Goal: Information Seeking & Learning: Learn about a topic

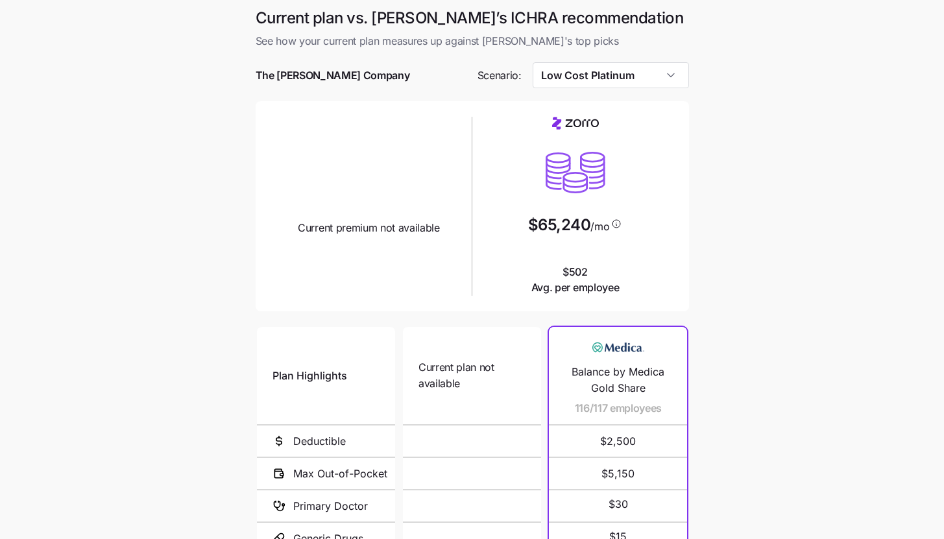
scroll to position [51, 0]
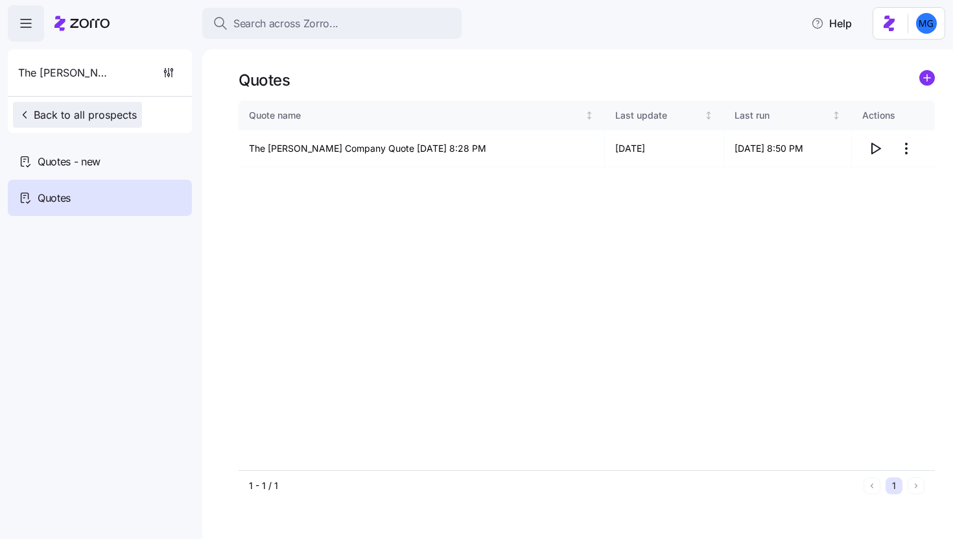
click at [101, 113] on span "Back to all prospects" at bounding box center [77, 115] width 119 height 16
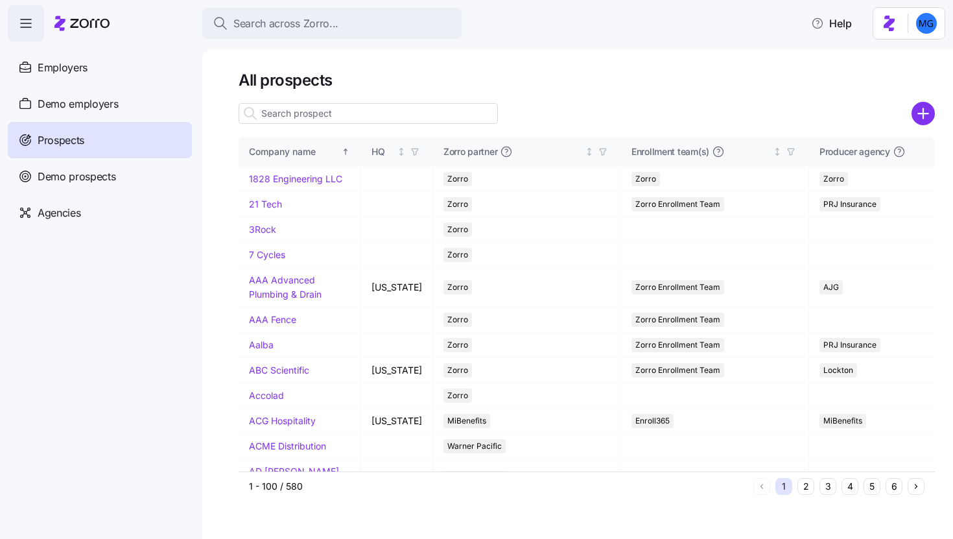
click at [327, 122] on input at bounding box center [368, 113] width 259 height 21
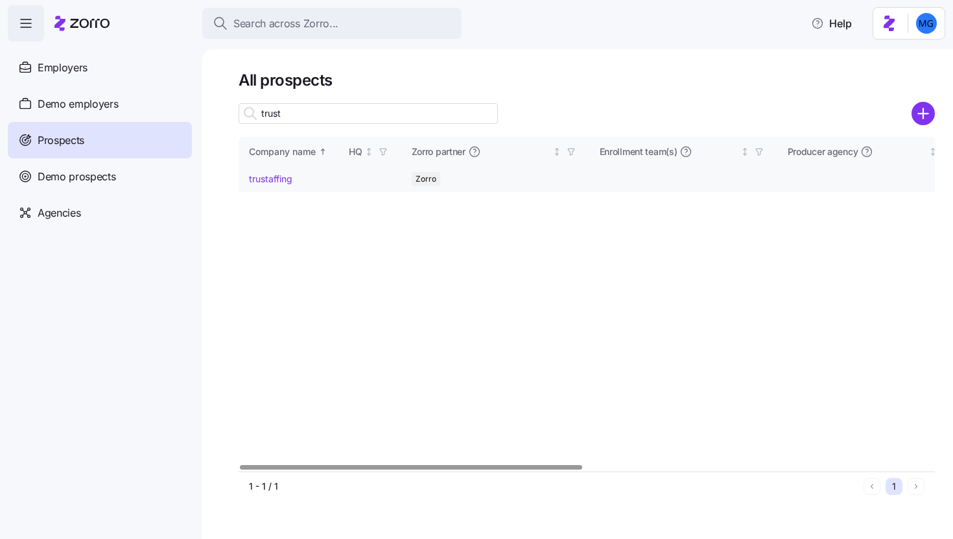
type input "trust"
click at [278, 178] on link "trustaffing" at bounding box center [270, 178] width 43 height 11
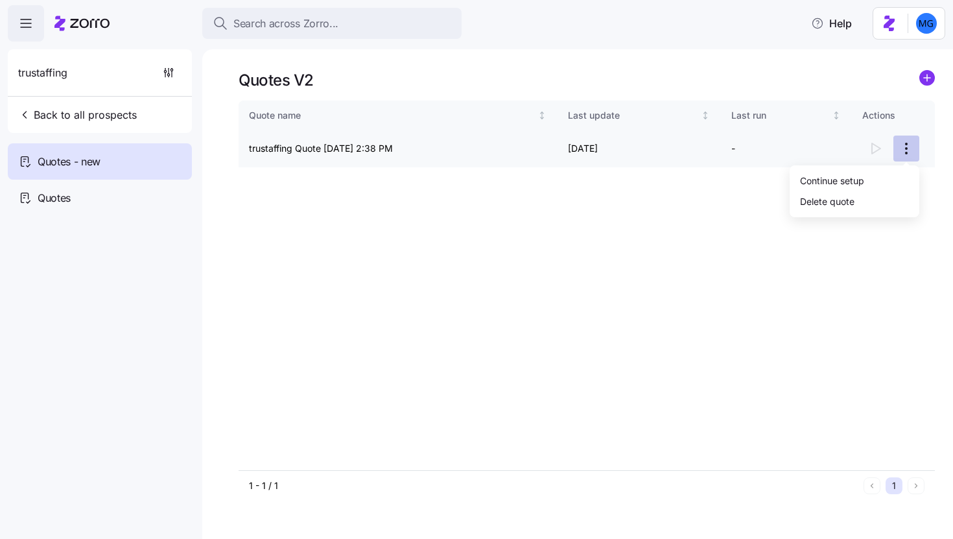
click at [909, 150] on html "Search across Zorro... Help trustaffing Back to all prospects Quotes - new Quot…" at bounding box center [476, 265] width 953 height 531
click at [163, 196] on html "Search across Zorro... Help trustaffing Back to all prospects Quotes - new Quot…" at bounding box center [476, 265] width 953 height 531
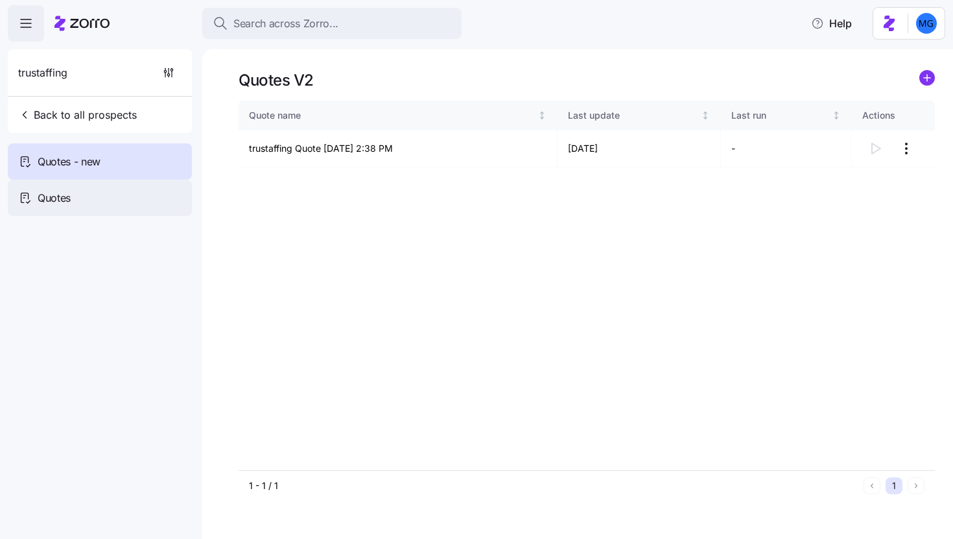
click at [167, 204] on div "Quotes" at bounding box center [100, 198] width 184 height 36
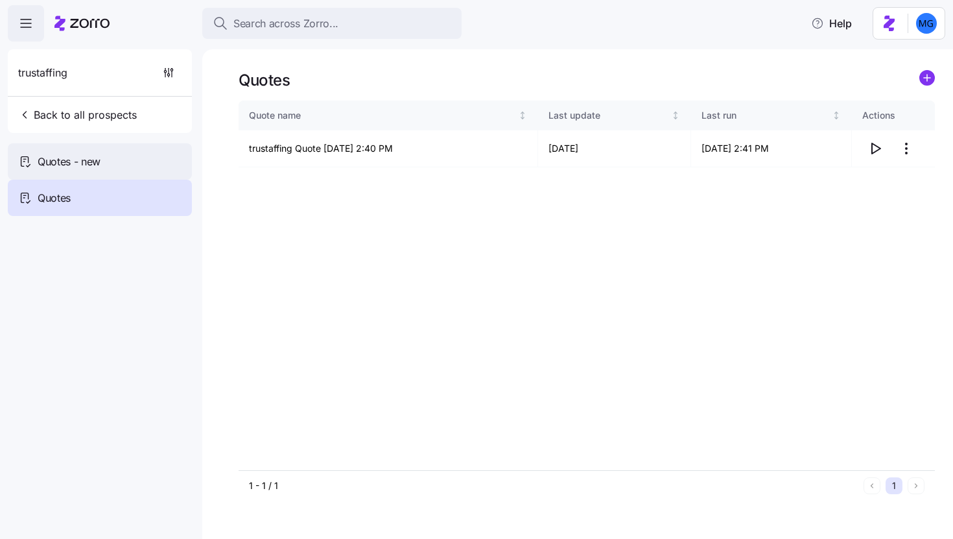
click at [145, 161] on div "Quotes - new" at bounding box center [100, 161] width 184 height 36
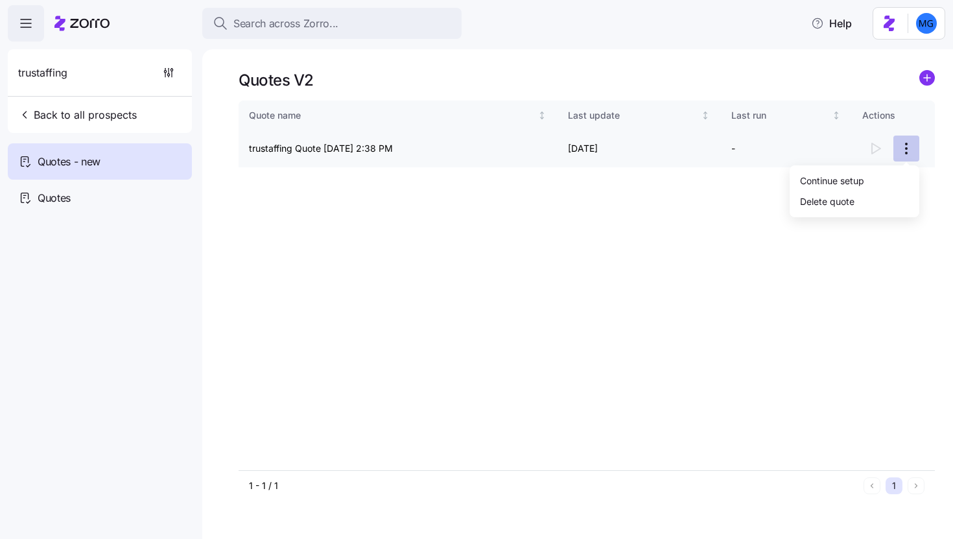
click at [911, 148] on html "Search across Zorro... Help trustaffing Back to all prospects Quotes - new Quot…" at bounding box center [476, 265] width 953 height 531
click at [851, 182] on div "Continue setup" at bounding box center [832, 180] width 64 height 14
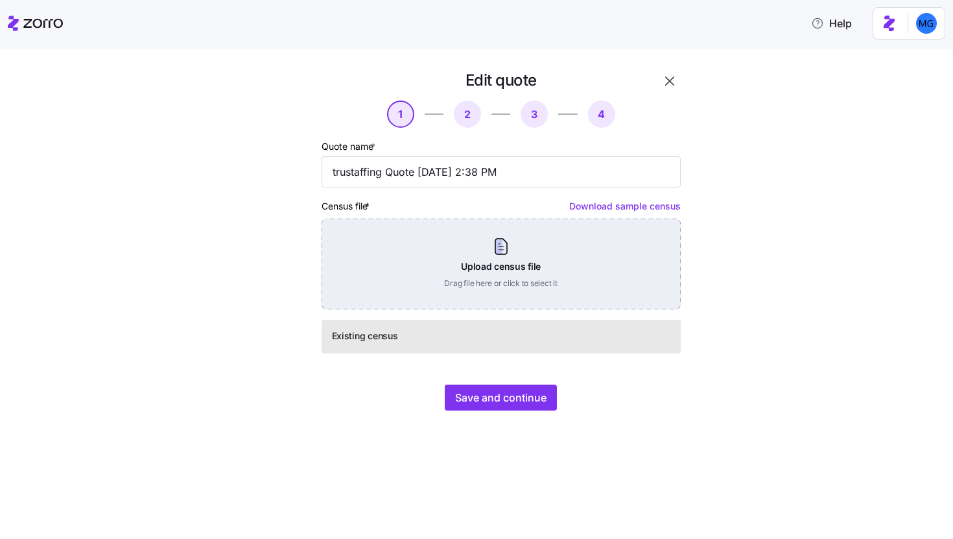
click at [556, 276] on div "Upload census file Drag file here or click to select it" at bounding box center [501, 264] width 359 height 91
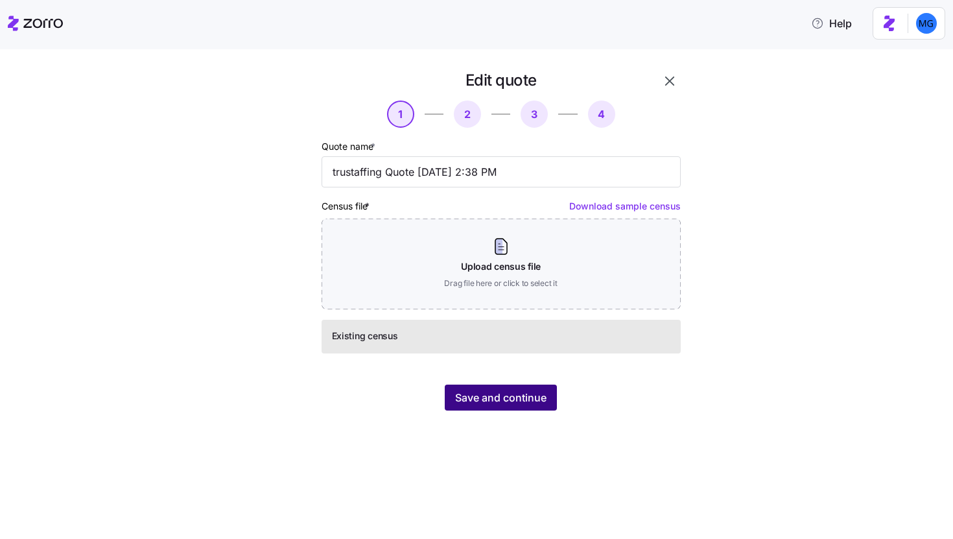
click at [497, 396] on span "Save and continue" at bounding box center [500, 398] width 91 height 16
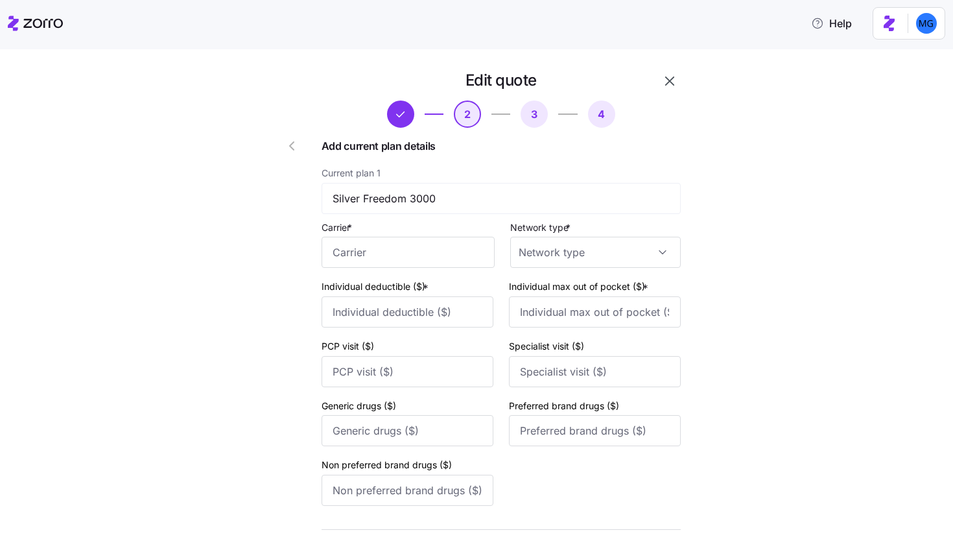
scroll to position [513, 0]
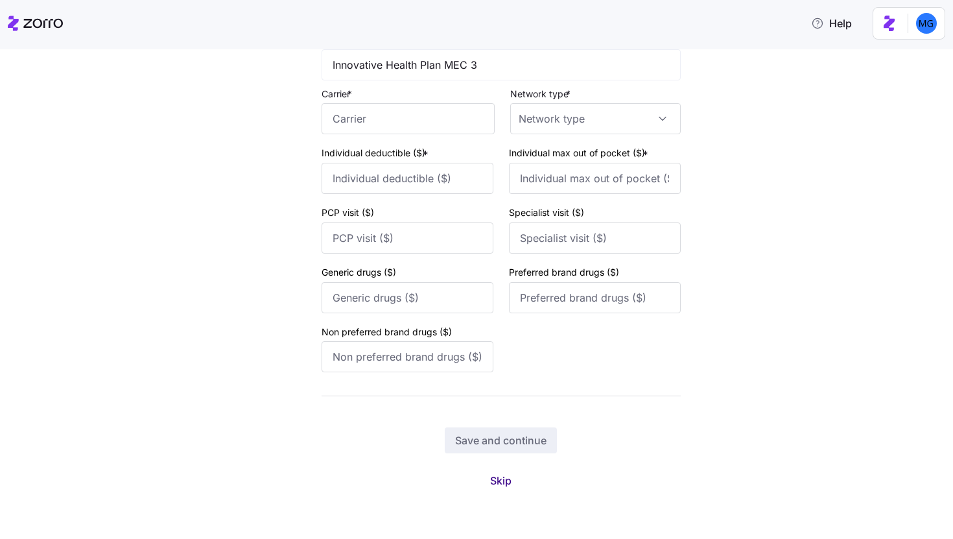
click at [501, 484] on span "Skip" at bounding box center [500, 481] width 21 height 16
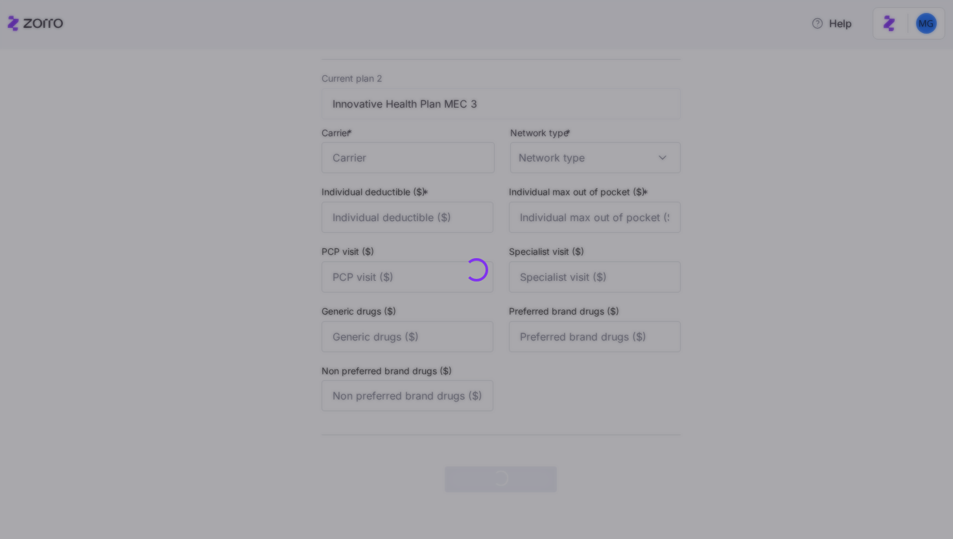
scroll to position [0, 0]
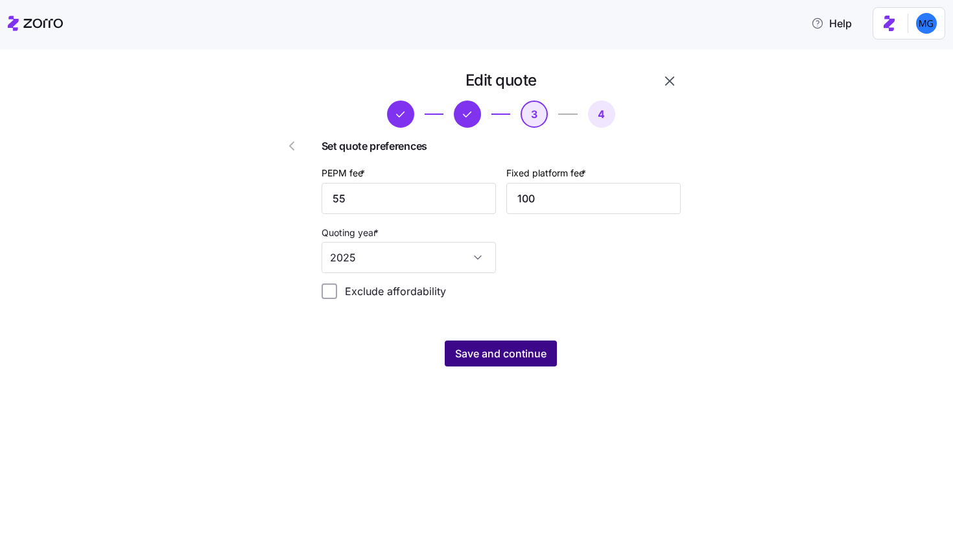
click at [508, 348] on span "Save and continue" at bounding box center [500, 354] width 91 height 16
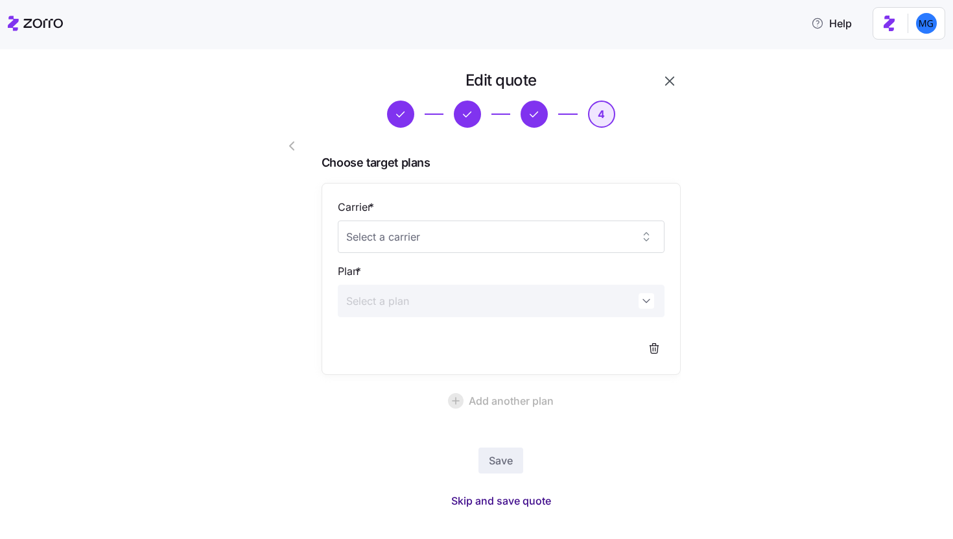
click at [521, 501] on span "Skip and save quote" at bounding box center [501, 501] width 100 height 16
click at [933, 22] on button "button" at bounding box center [929, 29] width 18 height 18
click at [677, 76] on button "button" at bounding box center [670, 81] width 22 height 22
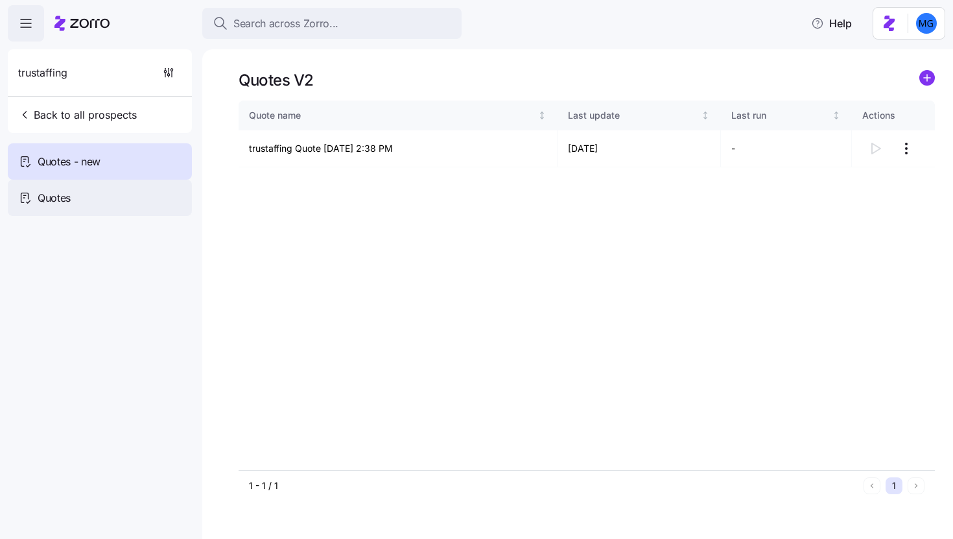
click at [126, 193] on div "Quotes" at bounding box center [100, 198] width 184 height 36
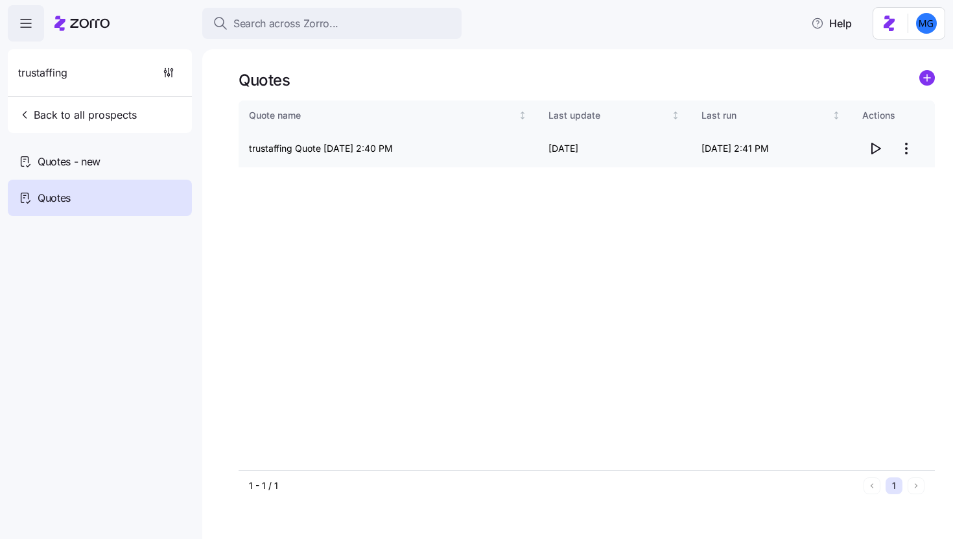
click at [875, 150] on icon "button" at bounding box center [876, 149] width 16 height 16
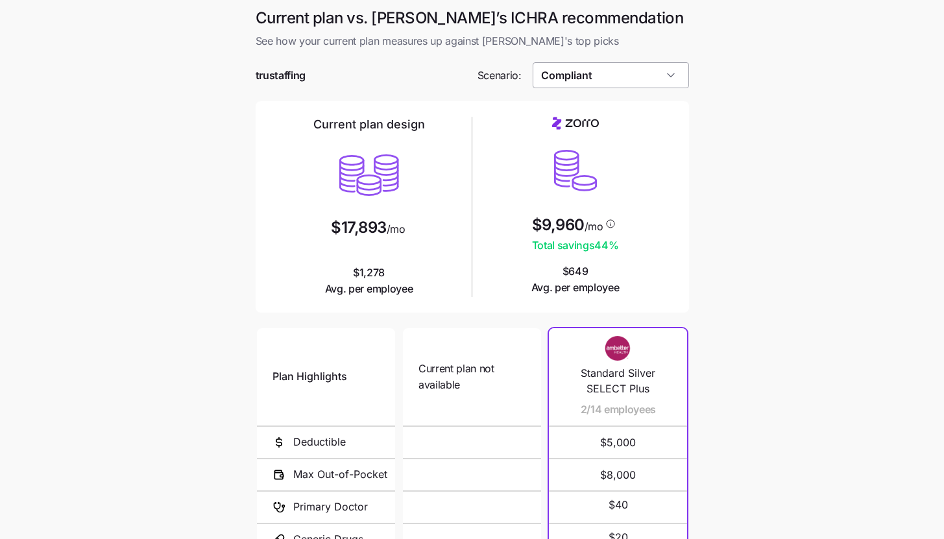
click at [677, 87] on input "Compliant" at bounding box center [610, 75] width 156 height 26
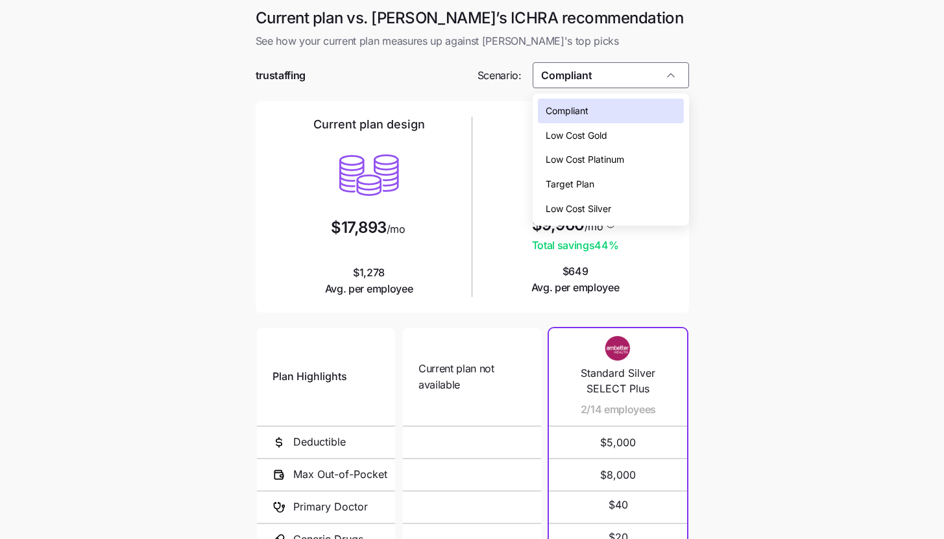
click at [663, 128] on div "Low Cost Gold" at bounding box center [611, 135] width 146 height 25
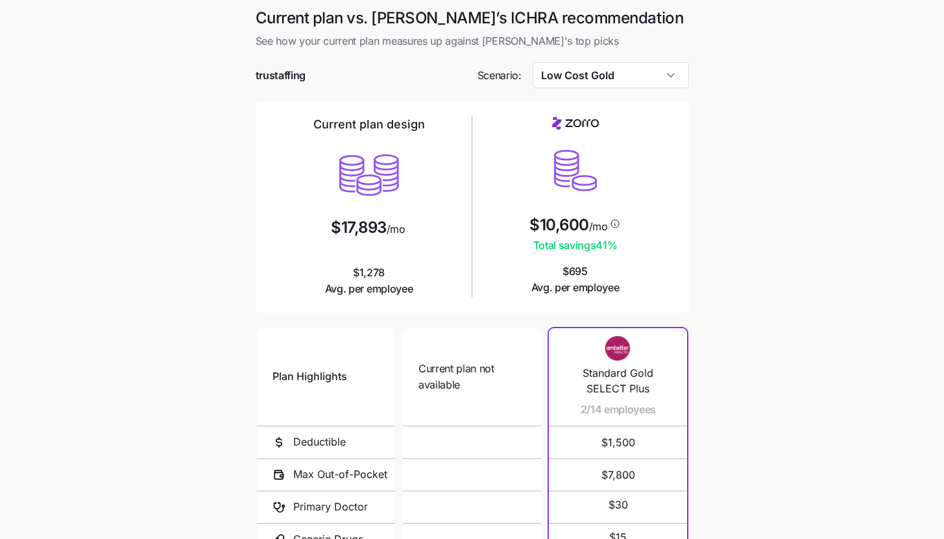
type input "Low Cost Gold"
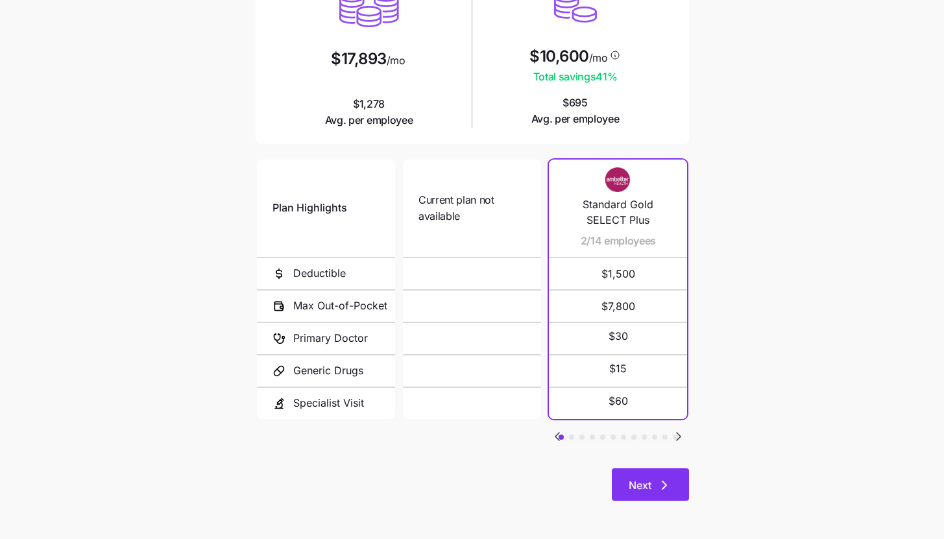
click at [678, 481] on button "Next" at bounding box center [650, 484] width 77 height 32
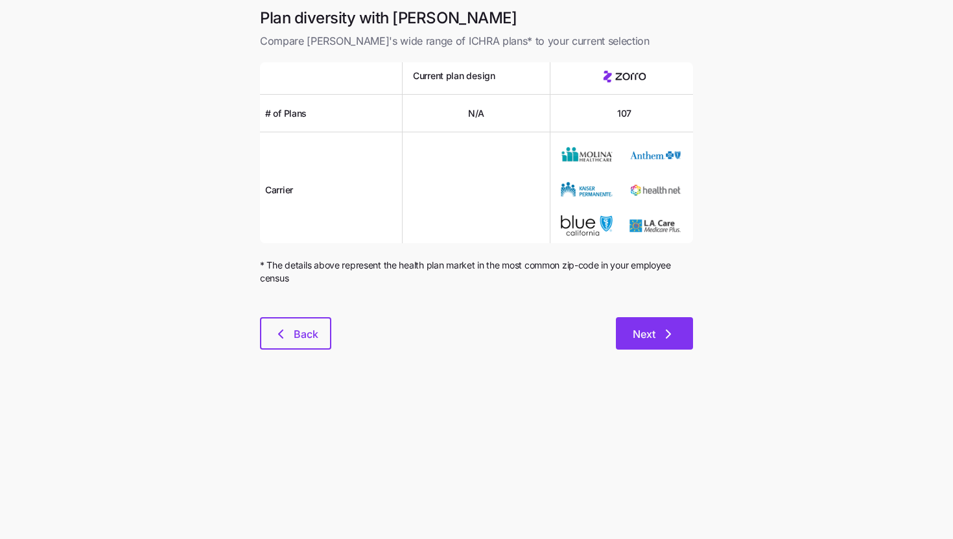
click at [674, 331] on icon "button" at bounding box center [669, 334] width 16 height 16
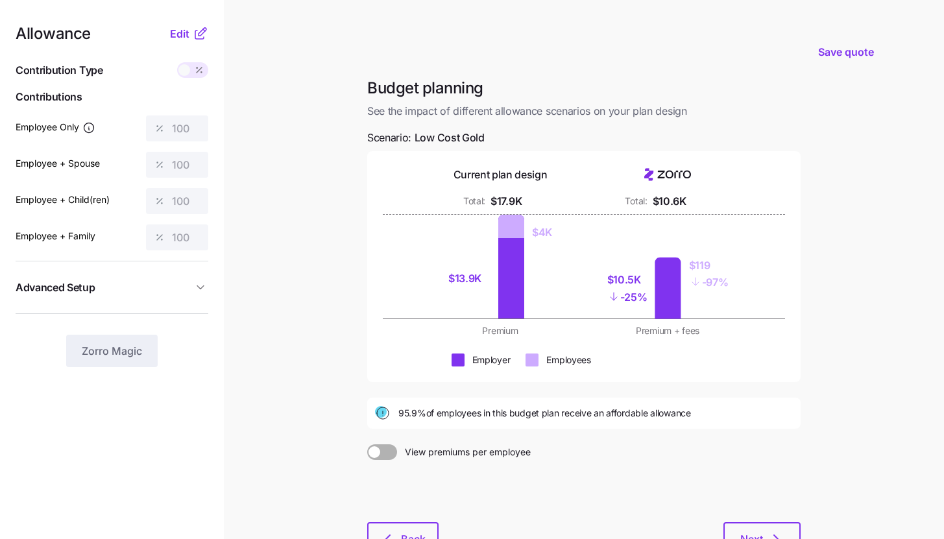
scroll to position [99, 0]
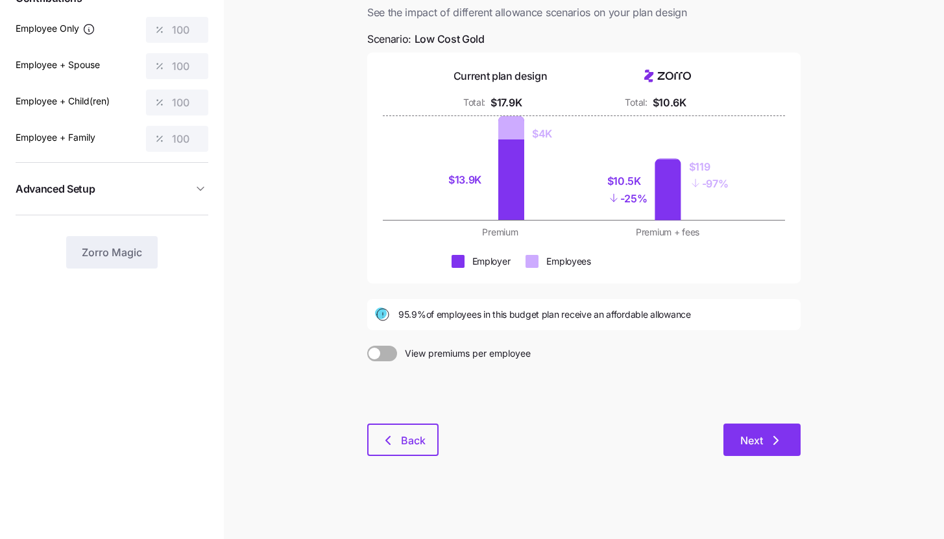
click at [757, 433] on span "Next" at bounding box center [751, 441] width 23 height 16
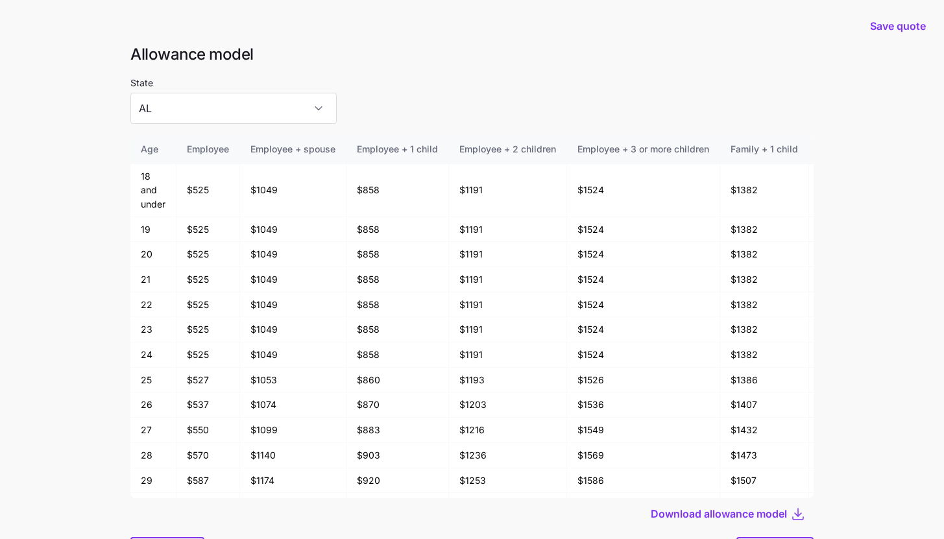
scroll to position [69, 0]
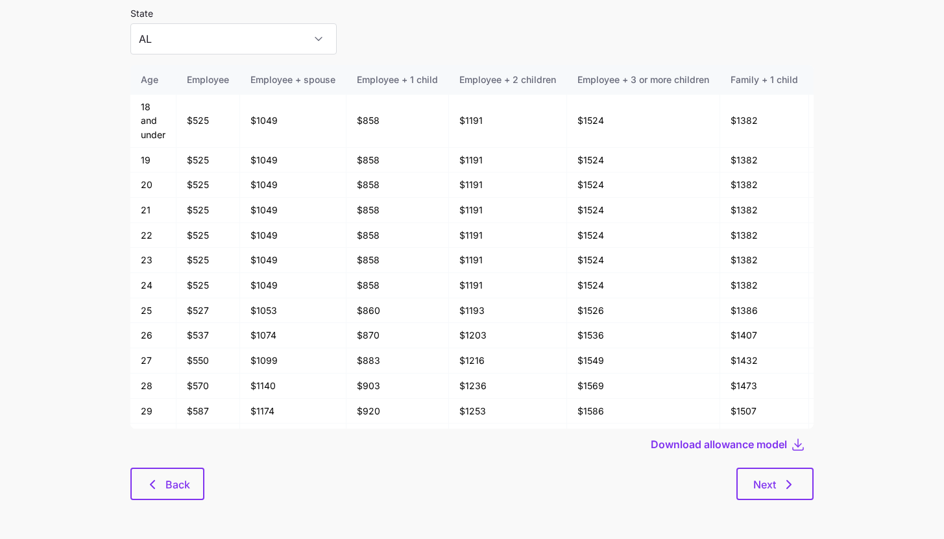
drag, startPoint x: 792, startPoint y: 478, endPoint x: 637, endPoint y: 487, distance: 155.9
click at [637, 487] on div "Next" at bounding box center [508, 484] width 609 height 32
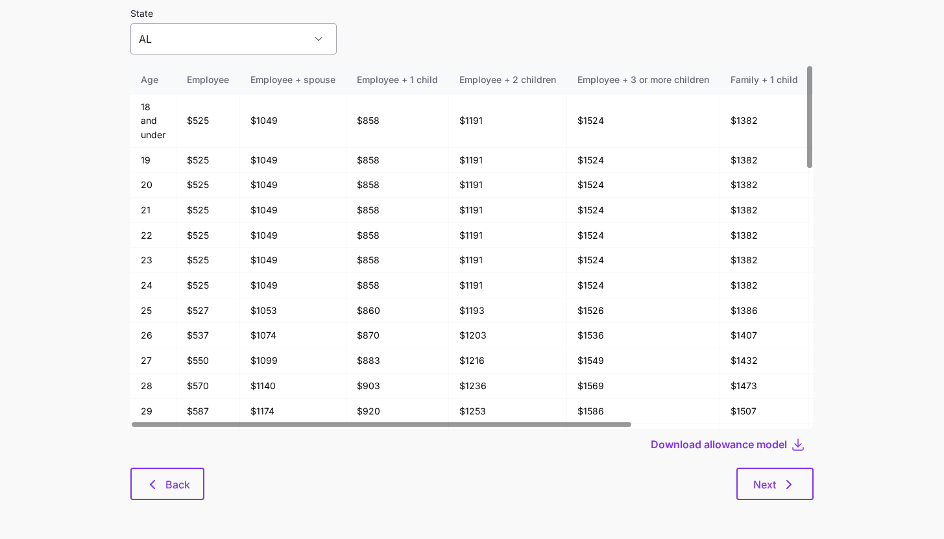
click at [274, 33] on input "AL" at bounding box center [233, 38] width 206 height 31
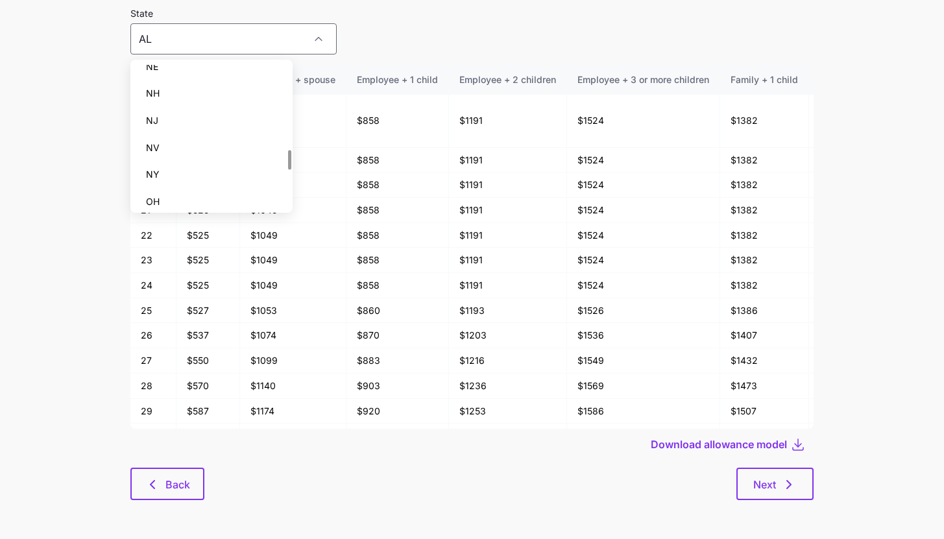
scroll to position [606, 0]
click at [224, 117] on div "NJ" at bounding box center [212, 121] width 152 height 27
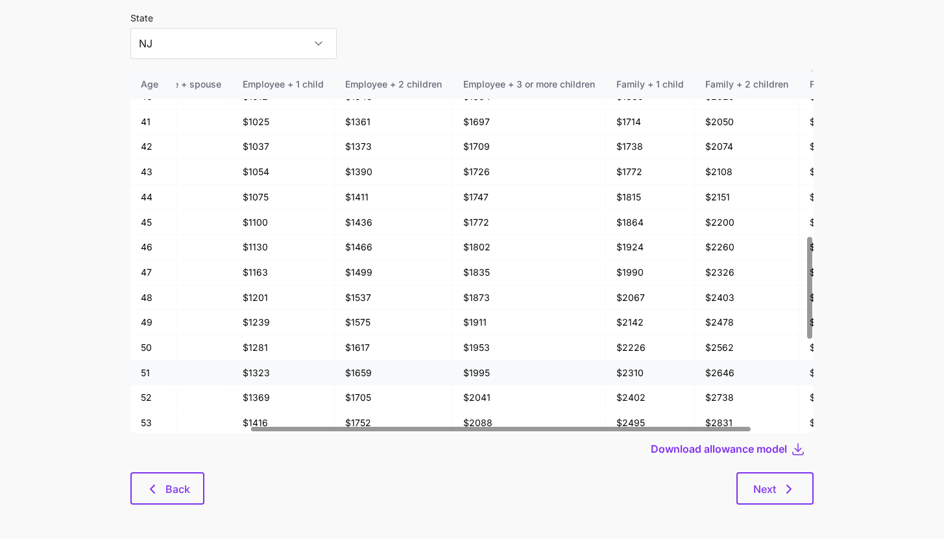
scroll to position [595, 0]
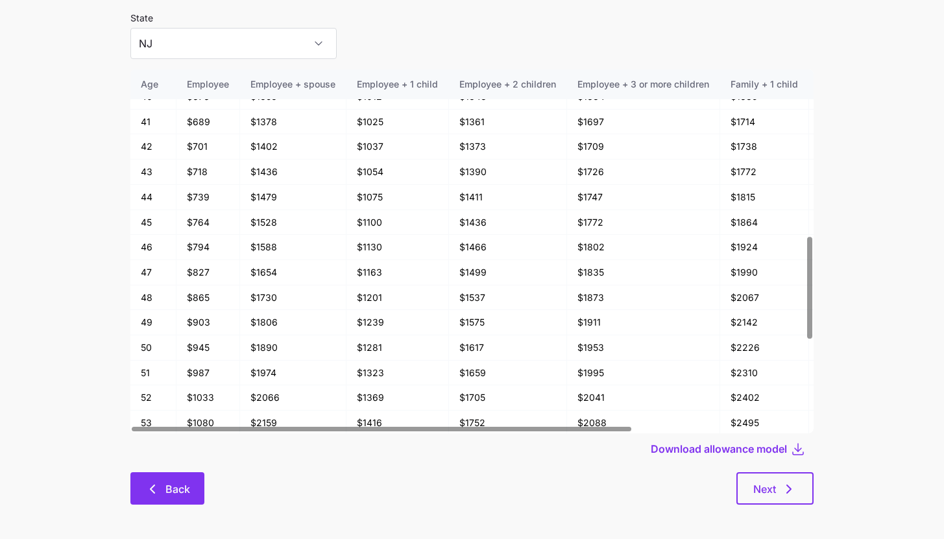
click at [173, 484] on span "Back" at bounding box center [177, 489] width 25 height 16
type input "AL"
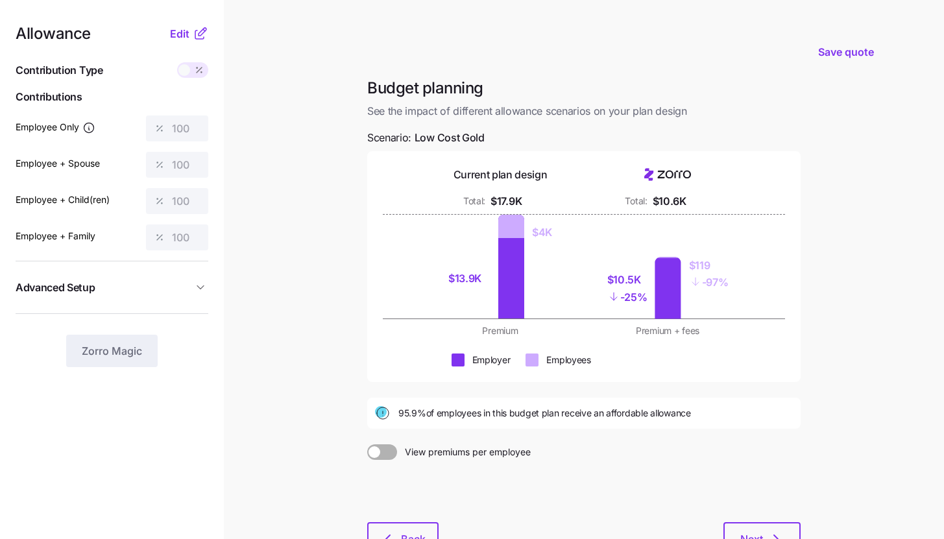
click at [195, 43] on div "Allowance Edit Contribution Type Use classes Contributions Employee Only 100 Em…" at bounding box center [112, 196] width 193 height 341
click at [195, 38] on icon at bounding box center [199, 34] width 8 height 8
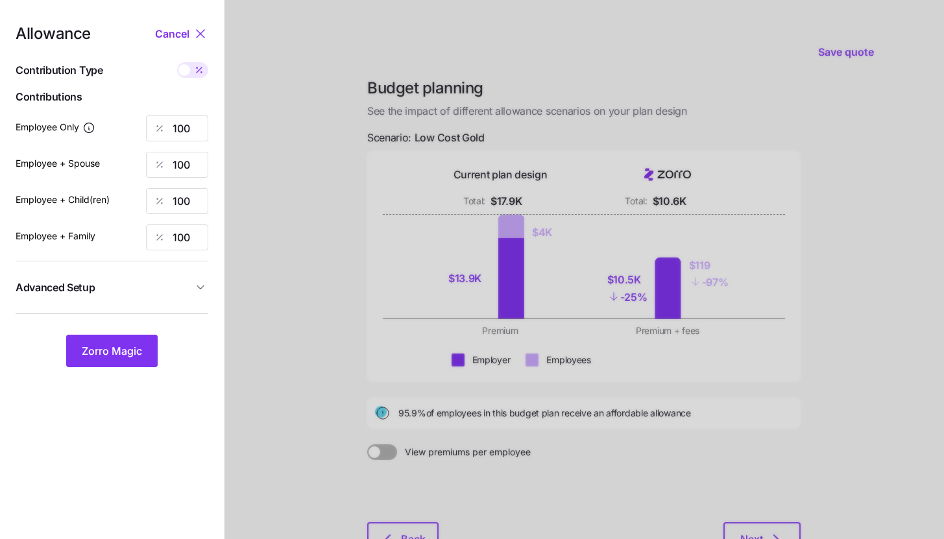
click at [195, 61] on div "Allowance Cancel Contribution Type Use classes Contributions Employee Only 100 …" at bounding box center [112, 196] width 193 height 341
click at [195, 64] on span at bounding box center [199, 70] width 18 height 16
click at [177, 62] on input "checkbox" at bounding box center [177, 62] width 0 height 0
type input "631"
type input "1262"
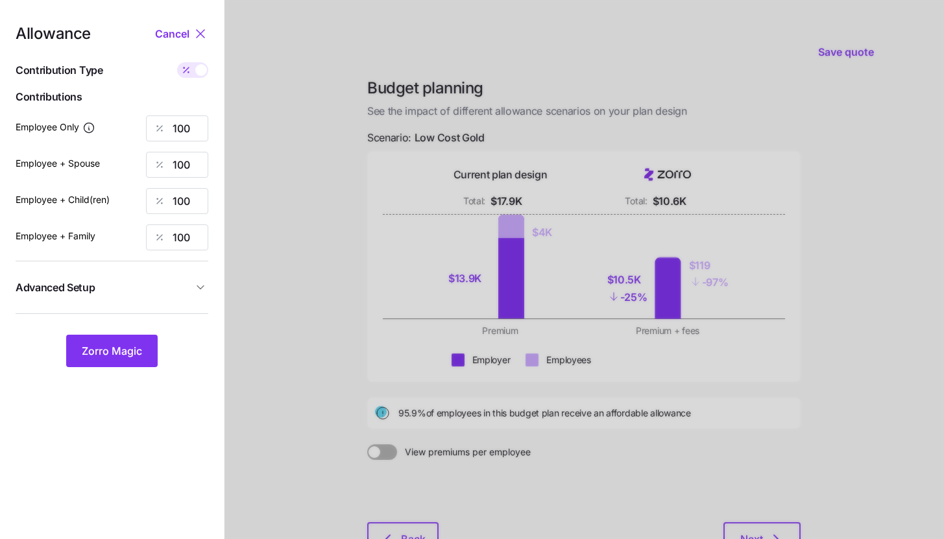
type input "1098"
type input "1729"
click at [190, 167] on input "1262" at bounding box center [177, 165] width 62 height 26
type input "631"
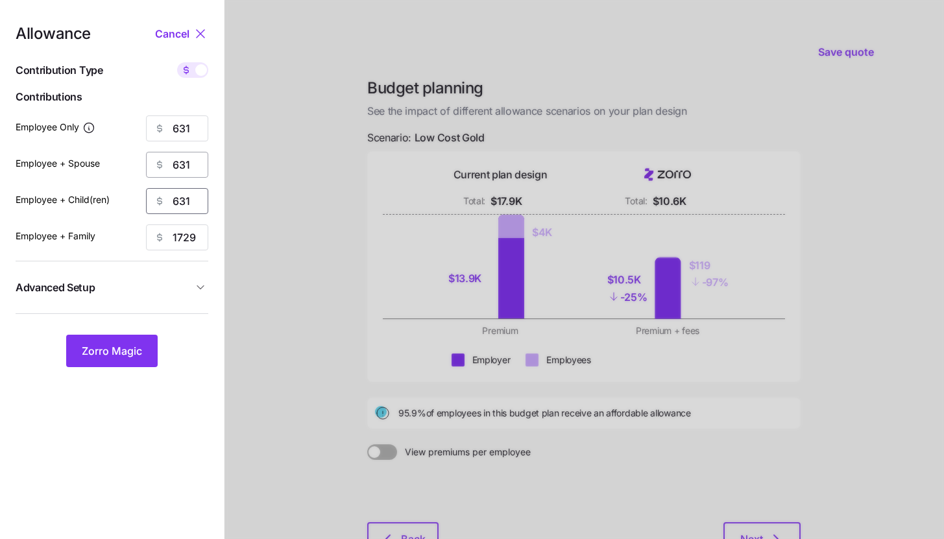
type input "631"
click at [154, 294] on span "Advanced Setup" at bounding box center [104, 287] width 177 height 16
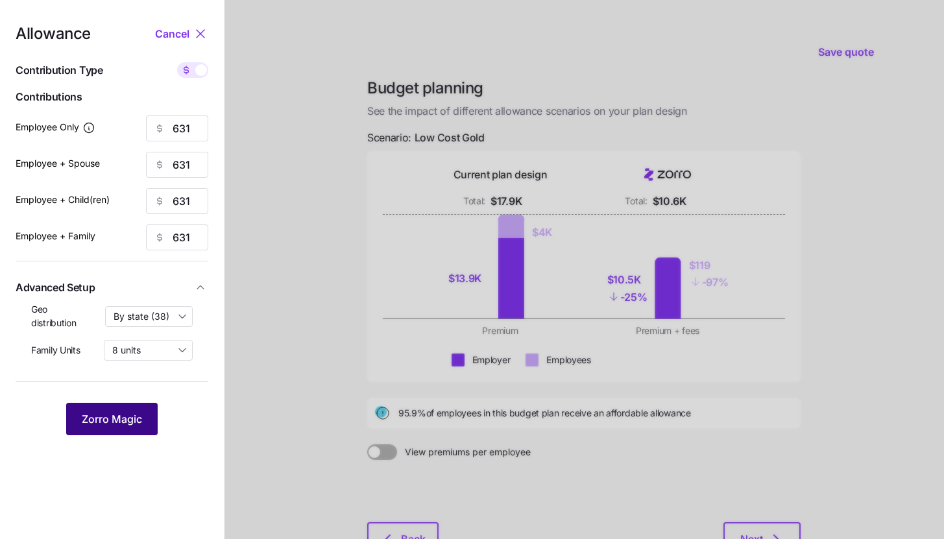
click at [141, 418] on span "Zorro Magic" at bounding box center [112, 419] width 60 height 16
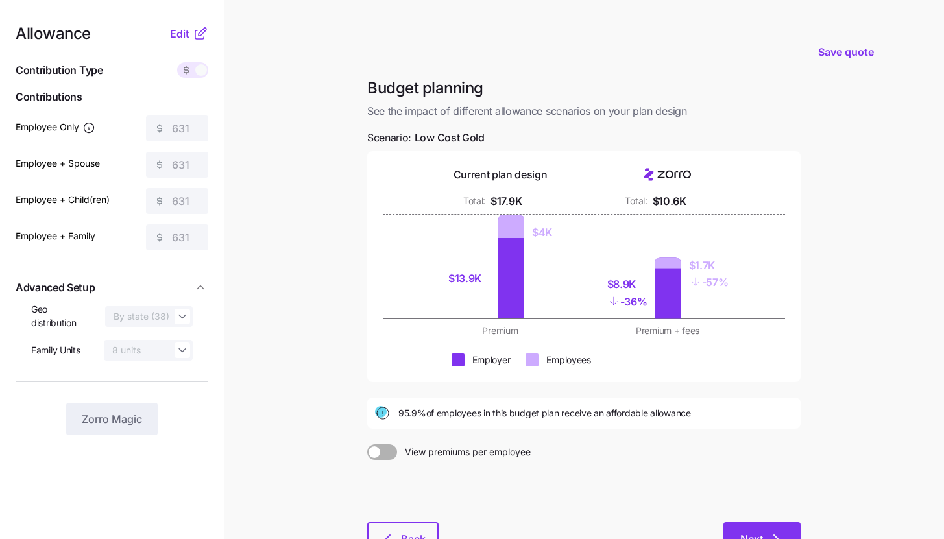
click at [763, 525] on button "Next" at bounding box center [761, 538] width 77 height 32
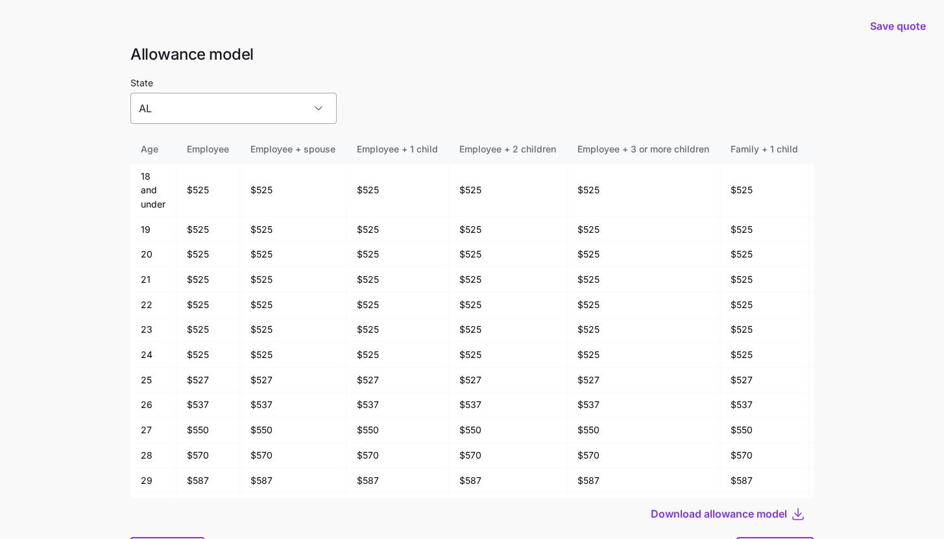
click at [270, 117] on input "AL" at bounding box center [233, 108] width 206 height 31
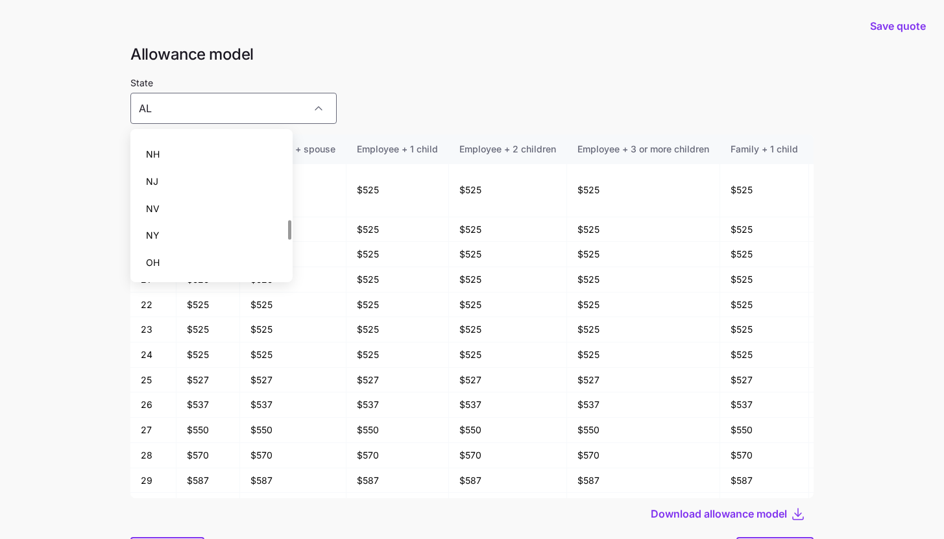
click at [244, 245] on div "NY" at bounding box center [212, 235] width 152 height 27
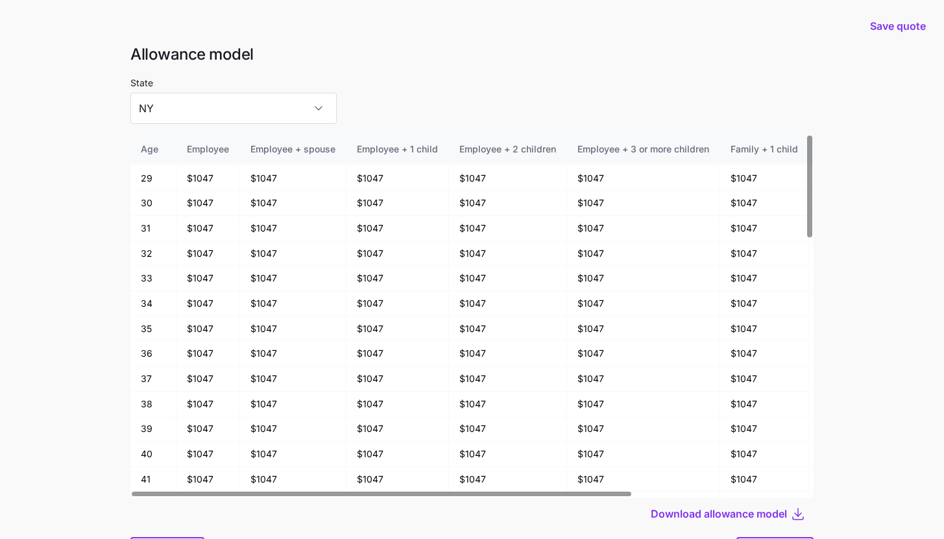
scroll to position [0, 0]
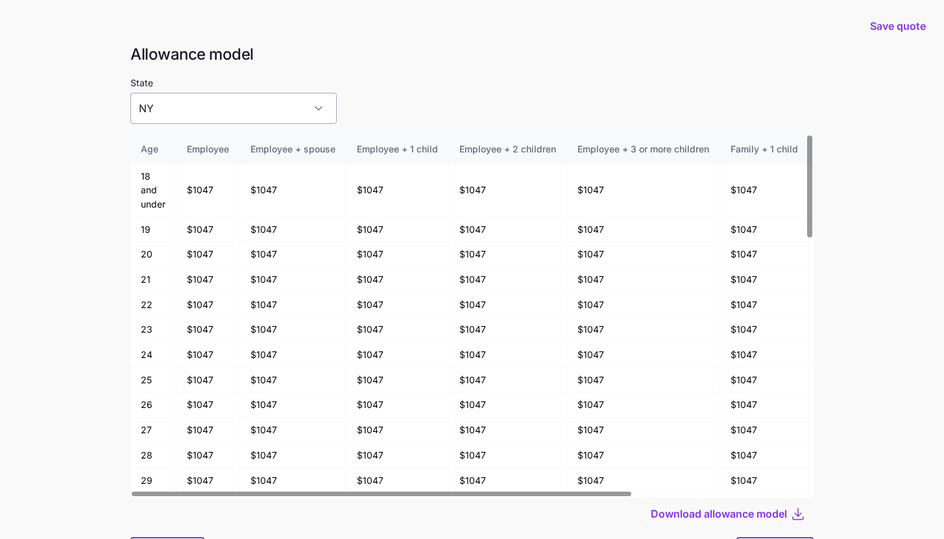
click at [207, 117] on input "NY" at bounding box center [233, 108] width 206 height 31
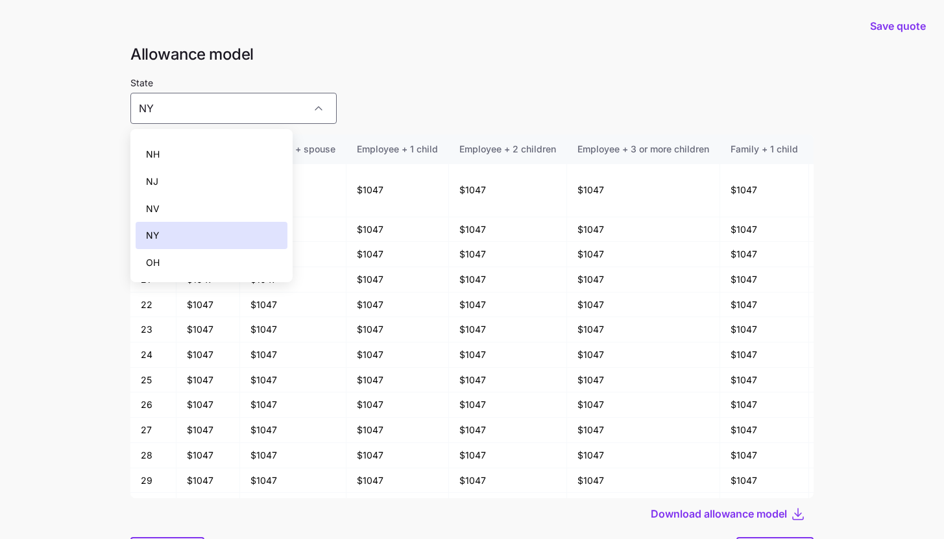
click at [216, 187] on div "NJ" at bounding box center [212, 181] width 152 height 27
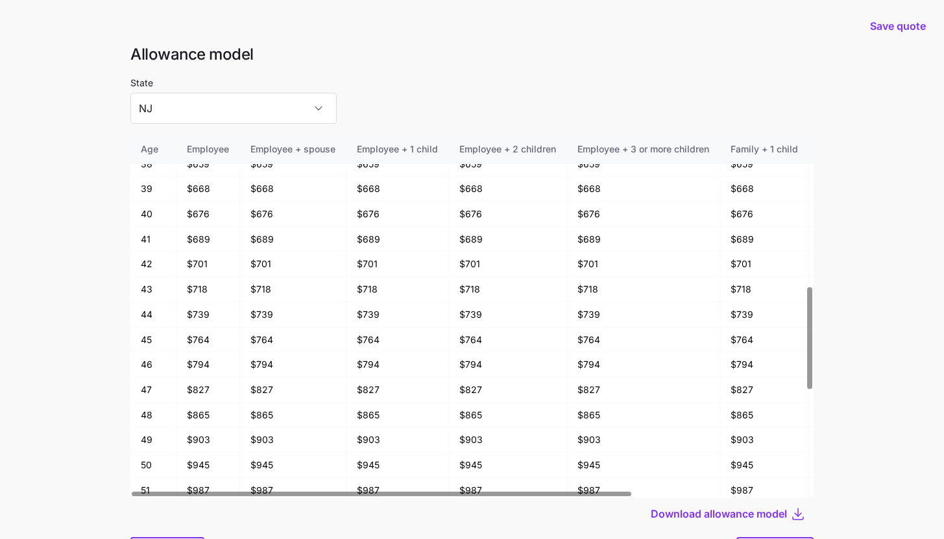
scroll to position [69, 0]
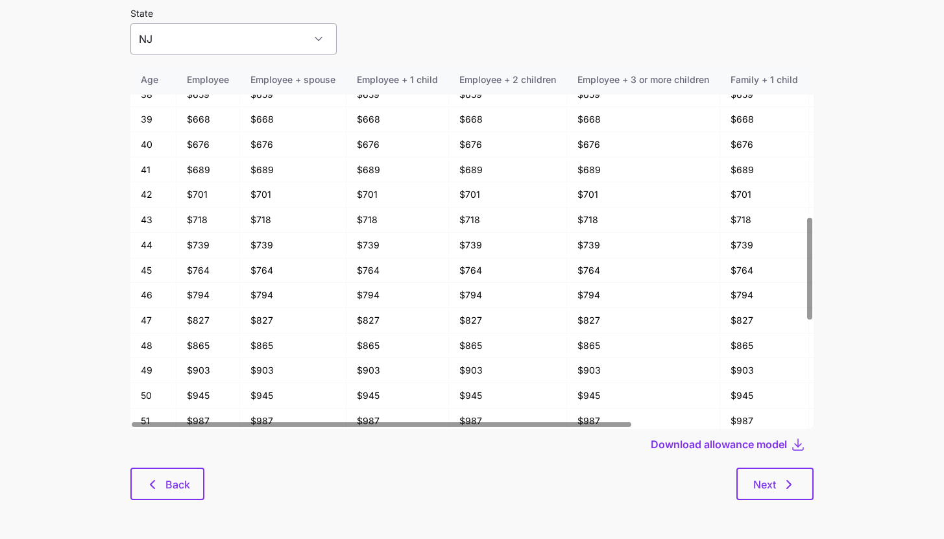
click at [289, 50] on input "NJ" at bounding box center [233, 38] width 206 height 31
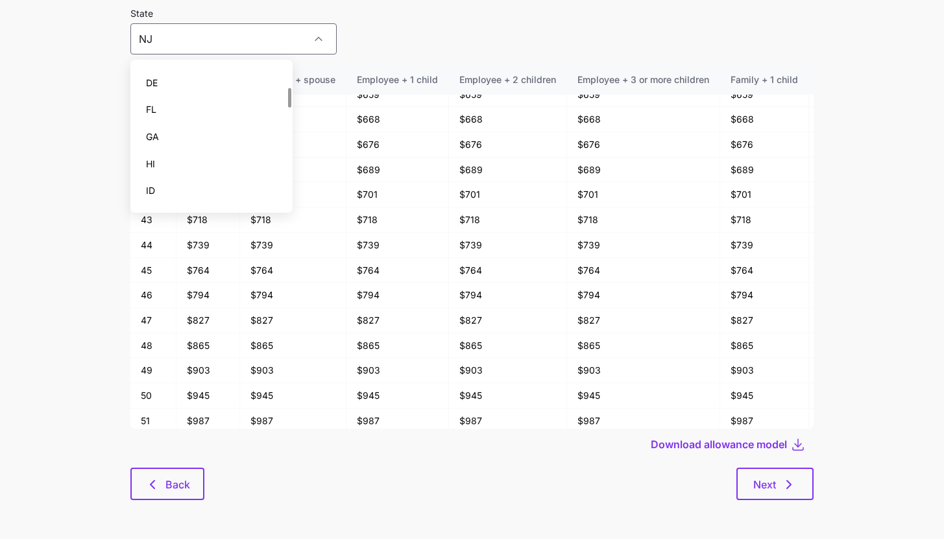
scroll to position [159, 0]
click at [220, 137] on div "GA" at bounding box center [212, 136] width 152 height 27
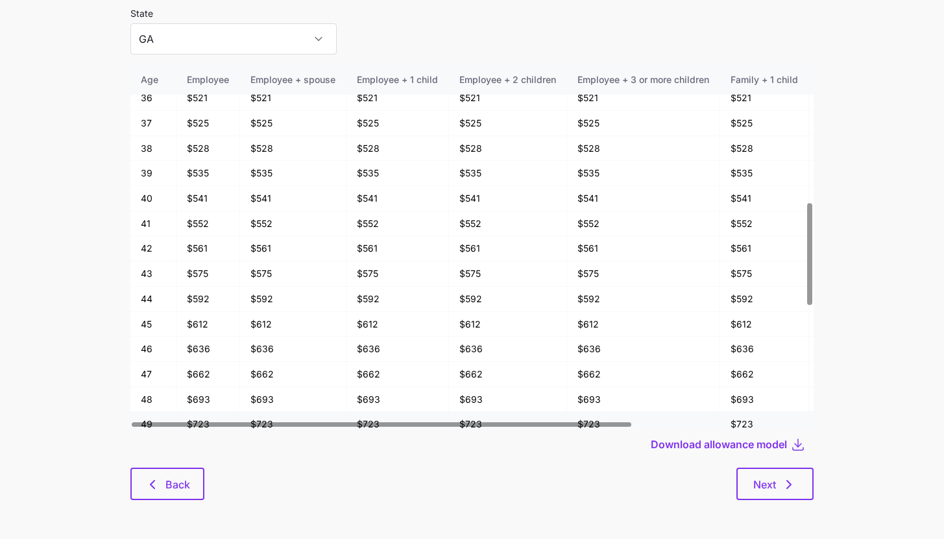
scroll to position [490, 0]
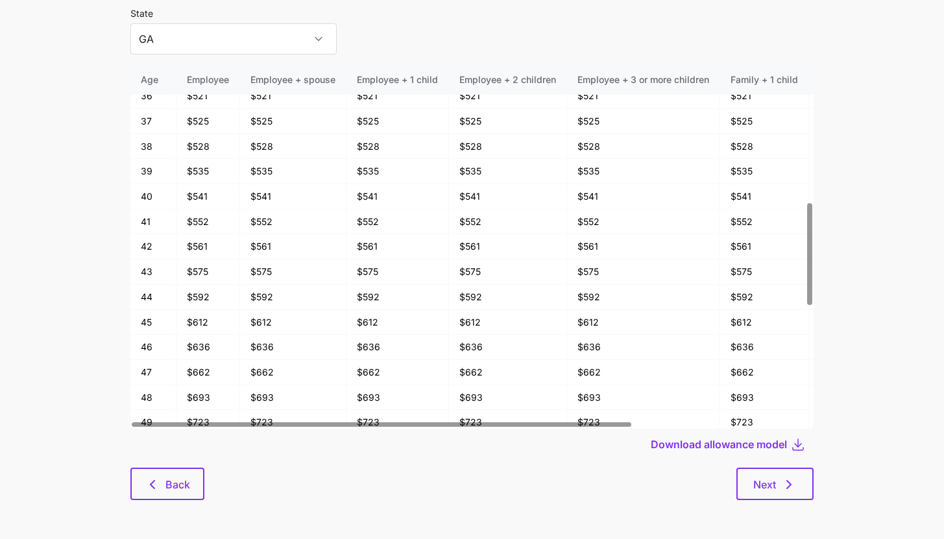
click at [207, 478] on div "Next" at bounding box center [508, 484] width 609 height 32
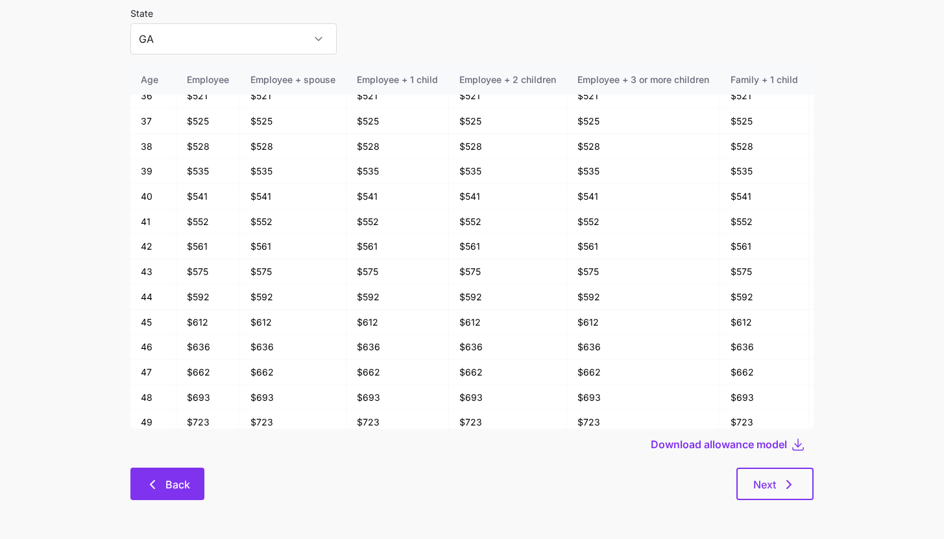
click at [187, 478] on span "Back" at bounding box center [177, 485] width 25 height 16
type input "AL"
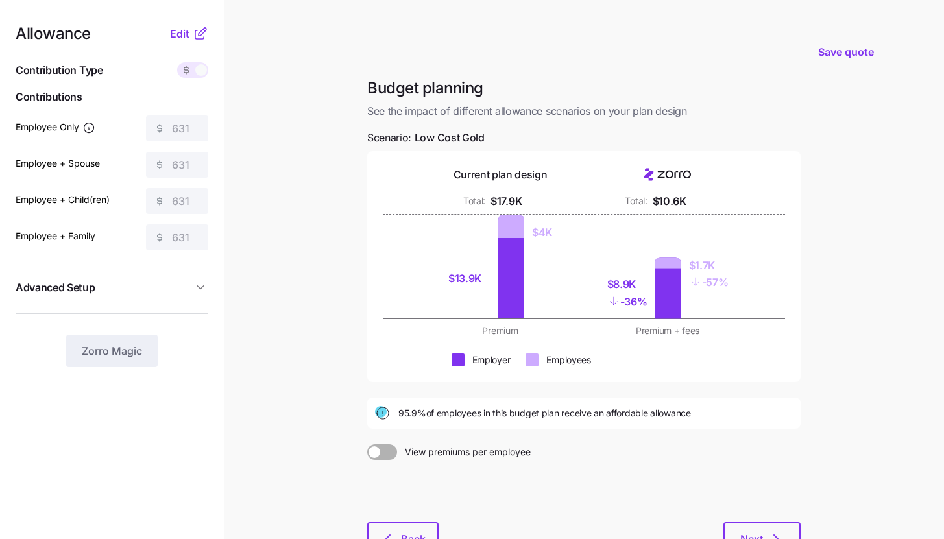
click at [186, 24] on nav "Allowance Edit Contribution Type Use classes Contributions Employee Only 631 Em…" at bounding box center [112, 318] width 224 height 637
click at [188, 34] on span "Edit" at bounding box center [179, 34] width 19 height 16
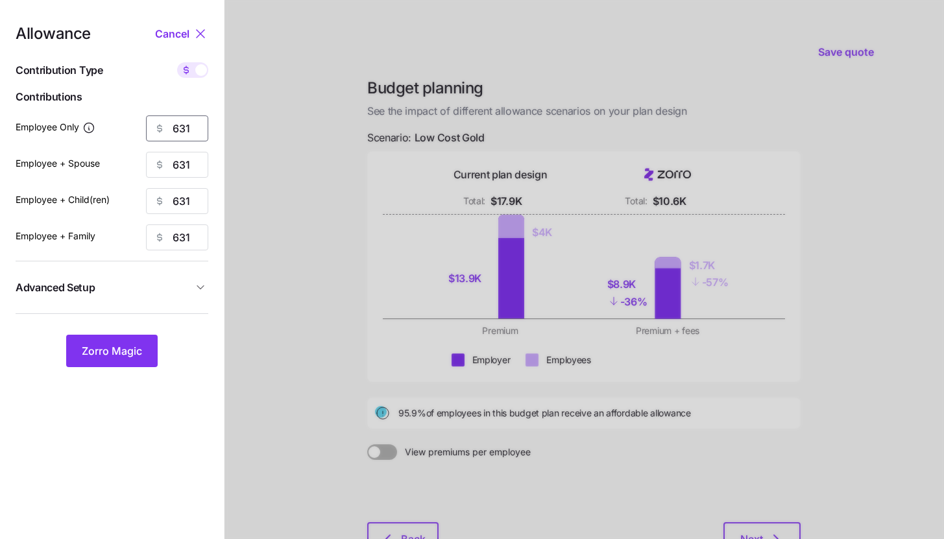
click at [195, 127] on input "631" at bounding box center [177, 128] width 62 height 26
type input "100"
type input "1"
click at [198, 125] on input "100" at bounding box center [177, 128] width 62 height 26
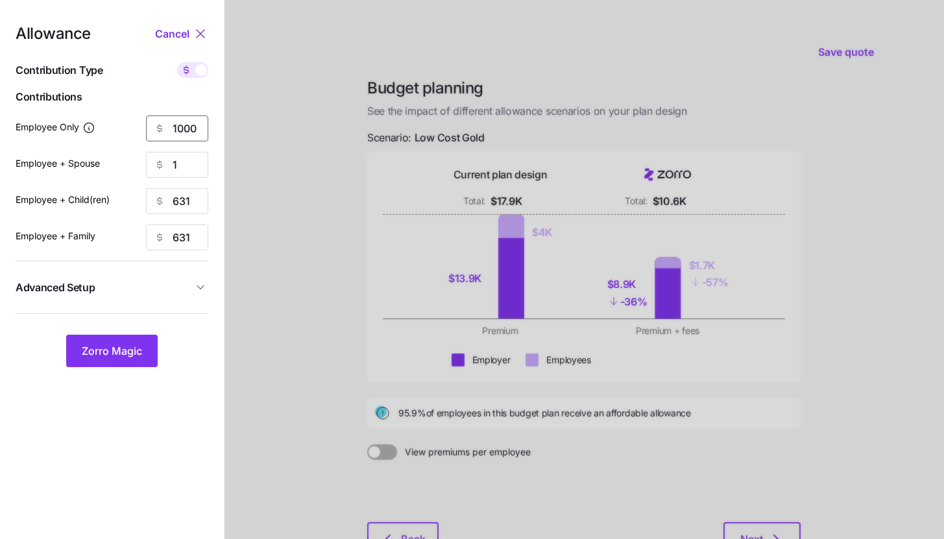
type input "1000"
click at [137, 362] on button "Zorro Magic" at bounding box center [111, 351] width 91 height 32
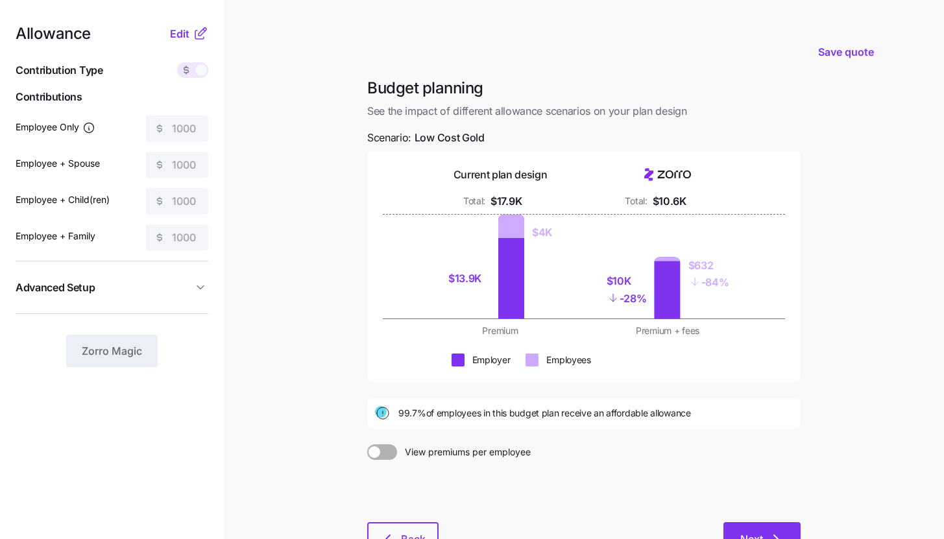
click at [751, 527] on button "Next" at bounding box center [761, 538] width 77 height 32
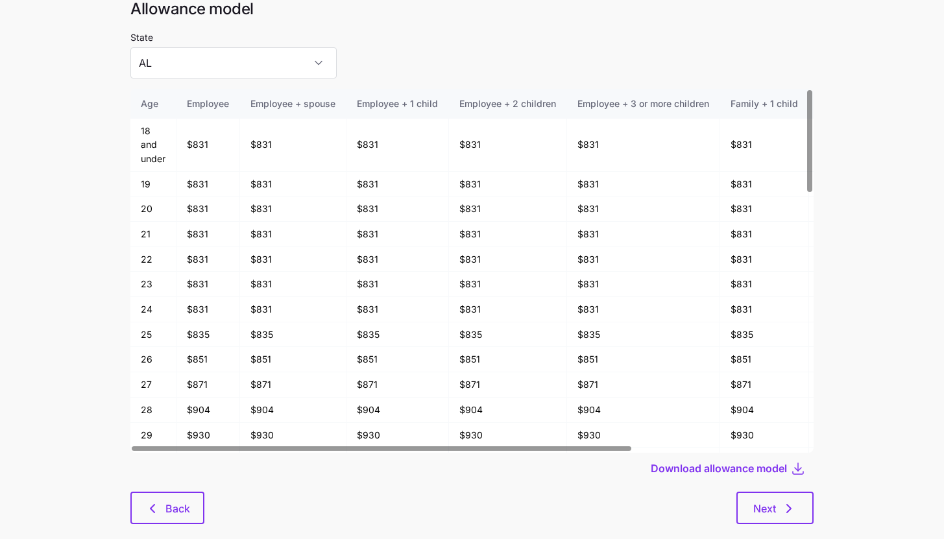
scroll to position [54, 0]
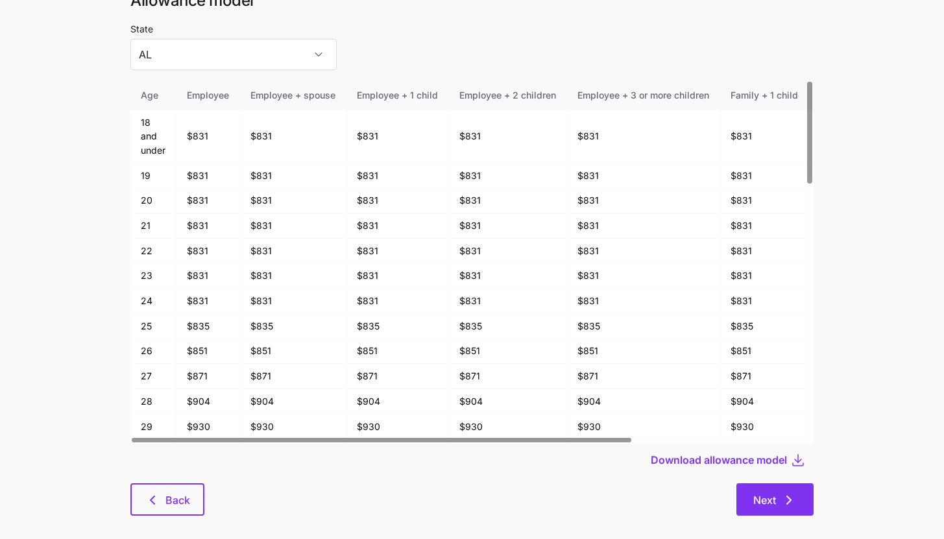
click at [747, 496] on button "Next" at bounding box center [774, 499] width 77 height 32
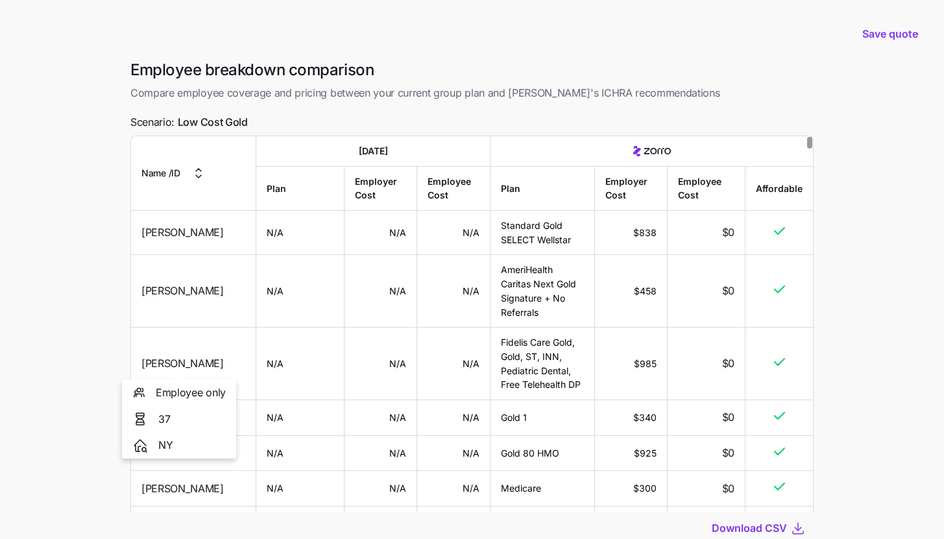
click at [77, 352] on main "Save quote Employee breakdown comparison Compare employee coverage and pricing …" at bounding box center [472, 315] width 944 height 630
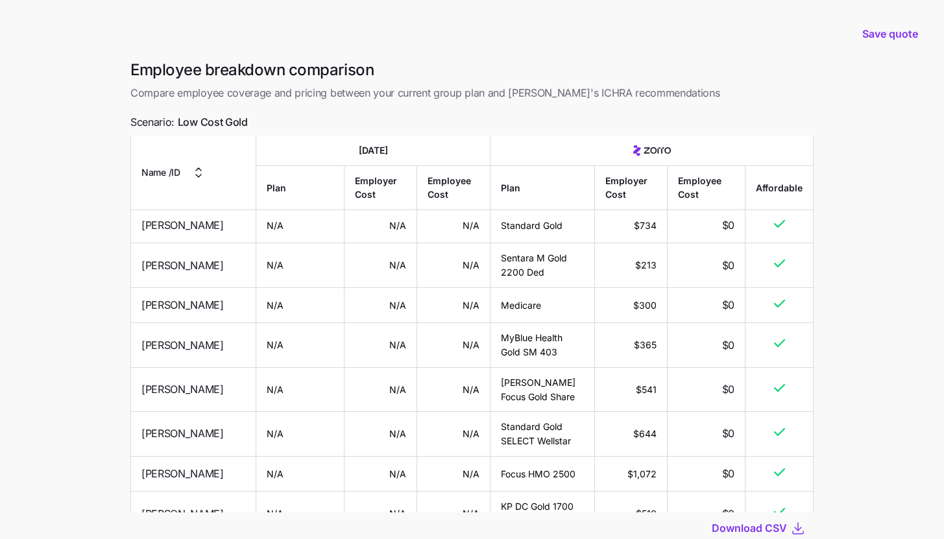
scroll to position [4960, 0]
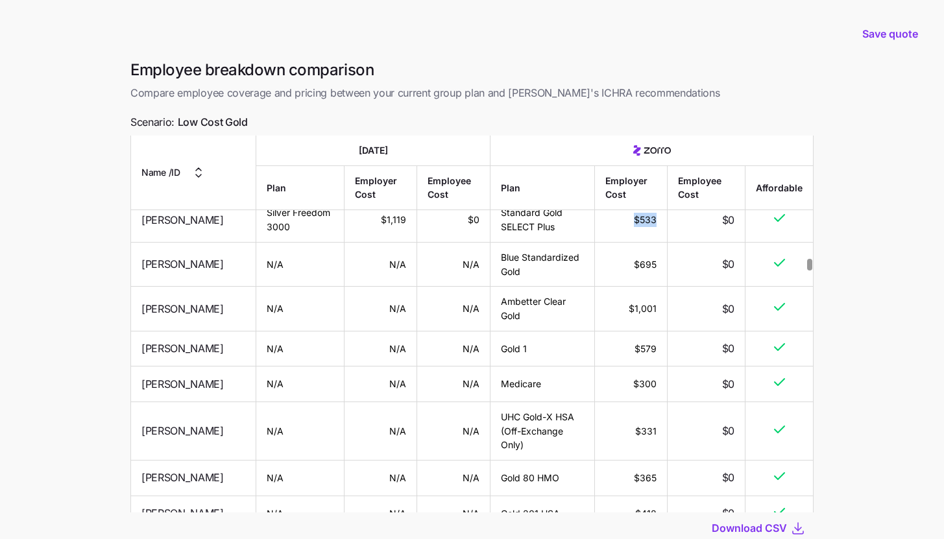
drag, startPoint x: 631, startPoint y: 323, endPoint x: 651, endPoint y: 324, distance: 20.1
click at [651, 242] on td "$533" at bounding box center [631, 220] width 73 height 44
click at [69, 344] on main "Save quote Employee breakdown comparison Compare employee coverage and pricing …" at bounding box center [472, 315] width 944 height 630
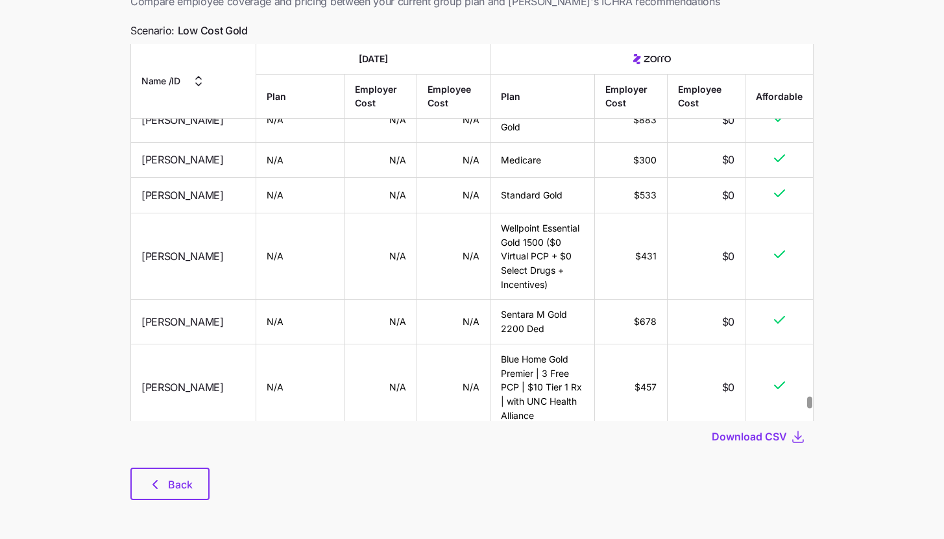
scroll to position [14771, 0]
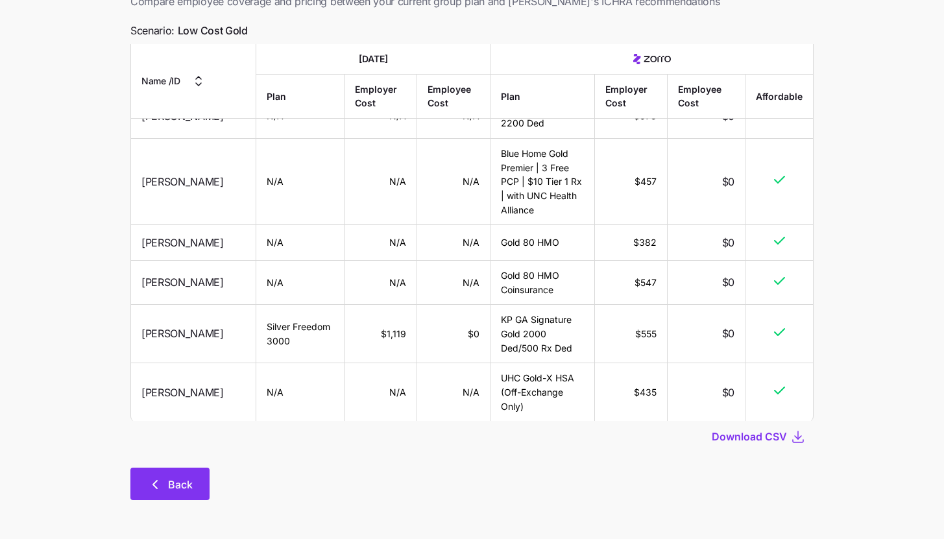
click at [182, 486] on span "Back" at bounding box center [180, 485] width 25 height 16
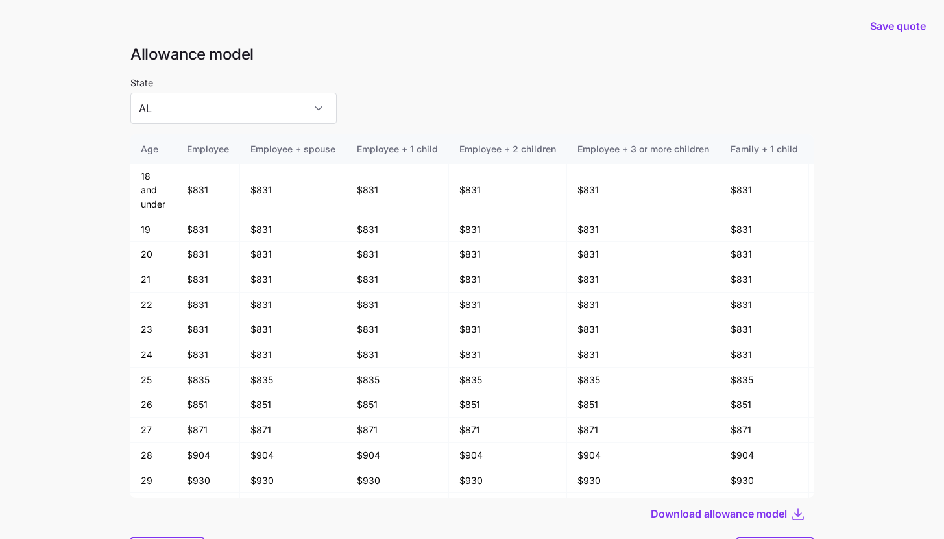
scroll to position [69, 0]
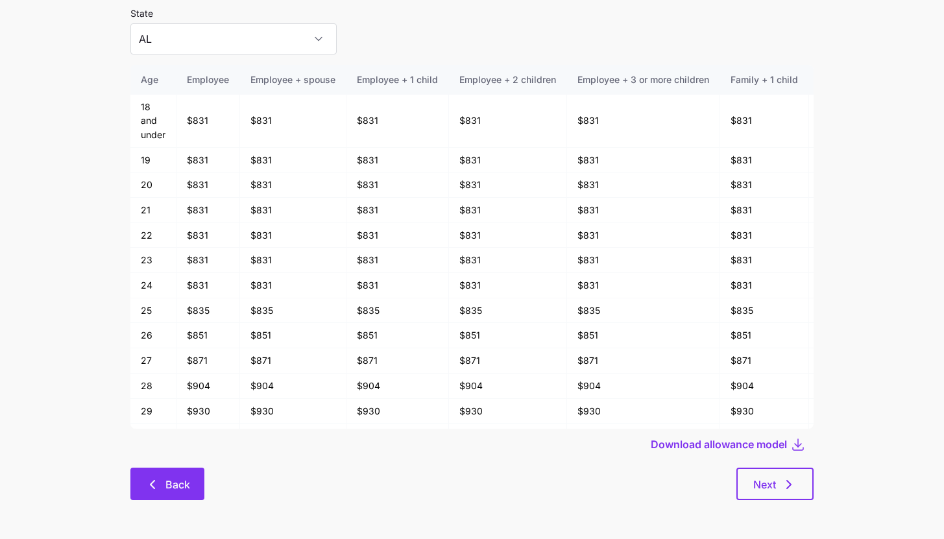
click at [178, 476] on button "Back" at bounding box center [167, 484] width 74 height 32
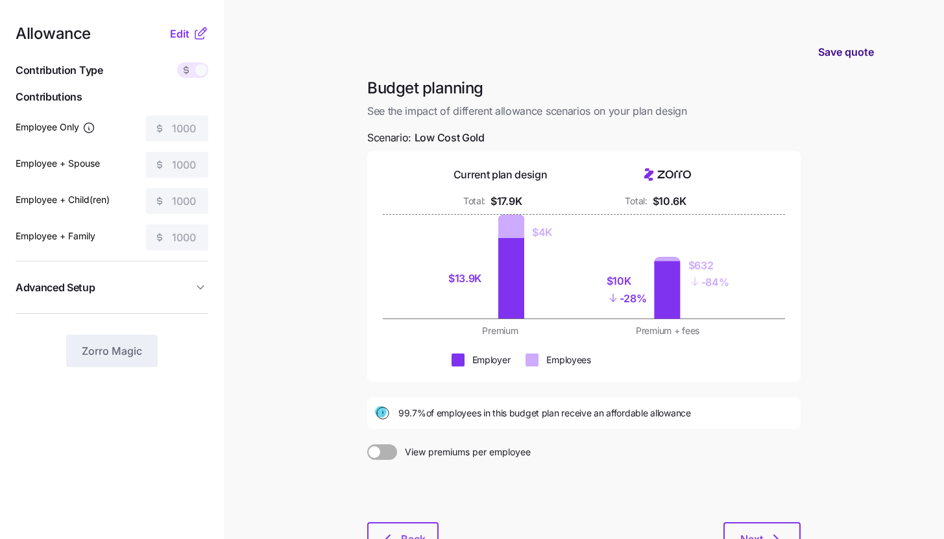
click at [848, 49] on span "Save quote" at bounding box center [846, 52] width 56 height 16
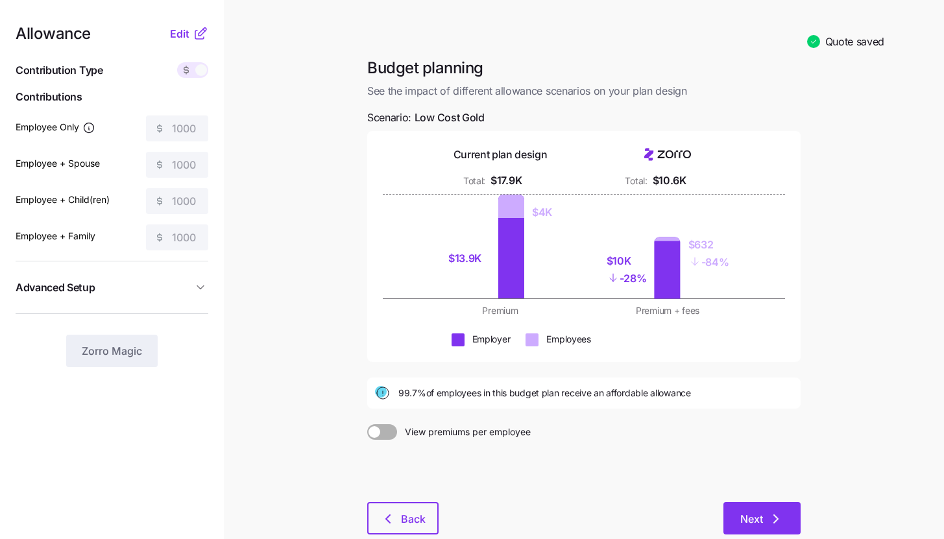
click at [759, 532] on button "Next" at bounding box center [761, 518] width 77 height 32
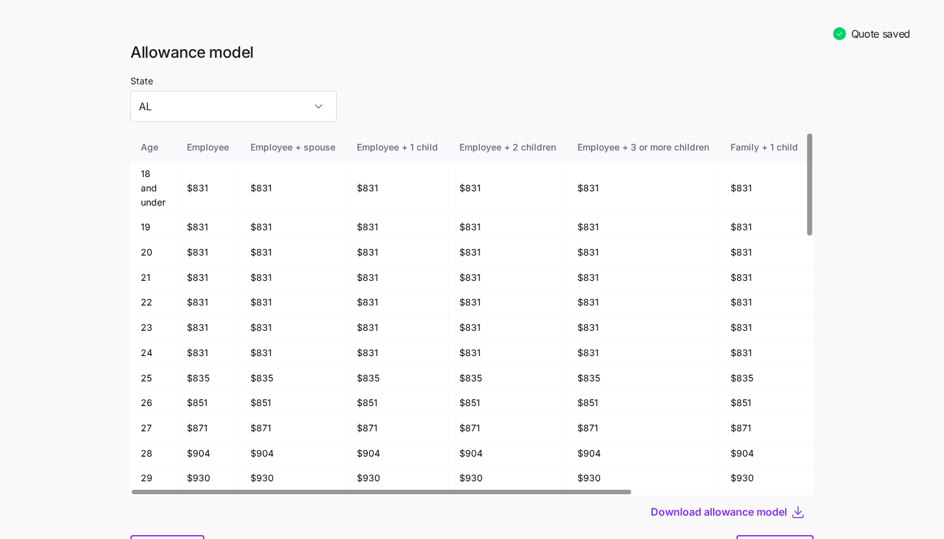
scroll to position [67, 0]
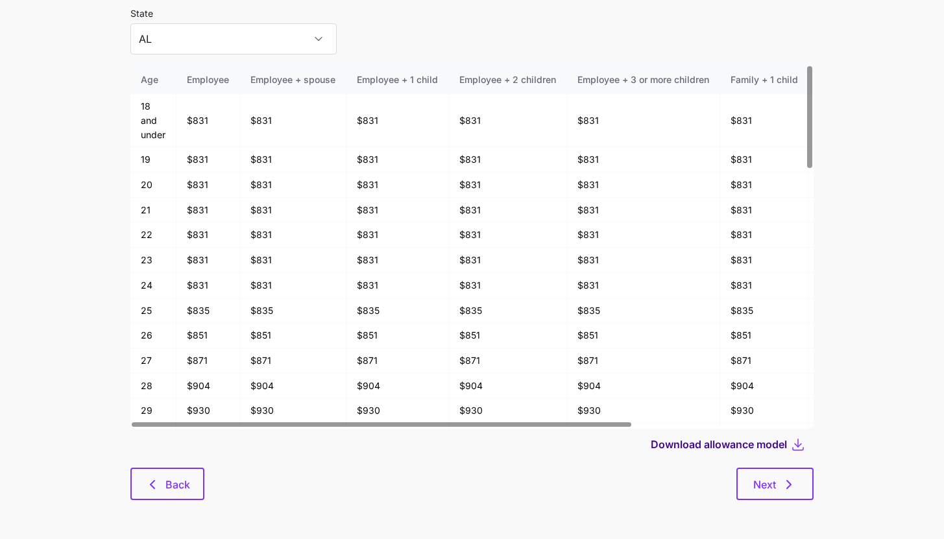
click at [780, 440] on span "Download allowance model" at bounding box center [718, 444] width 136 height 16
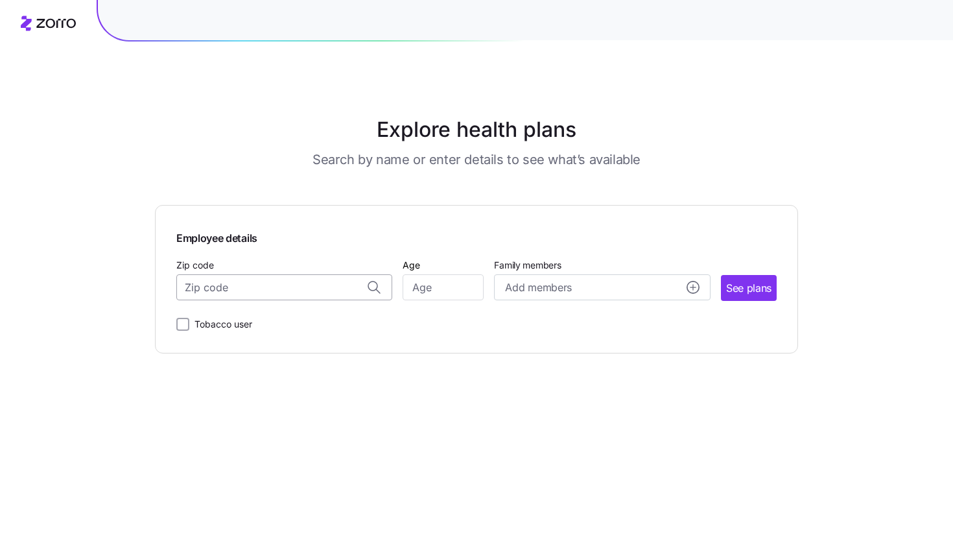
paste input "14526"
click at [313, 325] on span "14526, [GEOGRAPHIC_DATA], [GEOGRAPHIC_DATA]" at bounding box center [282, 322] width 182 height 16
type input "14526, [GEOGRAPHIC_DATA], [GEOGRAPHIC_DATA]"
click at [429, 292] on input "Age" at bounding box center [443, 287] width 81 height 26
click at [453, 285] on input "Age" at bounding box center [443, 287] width 81 height 26
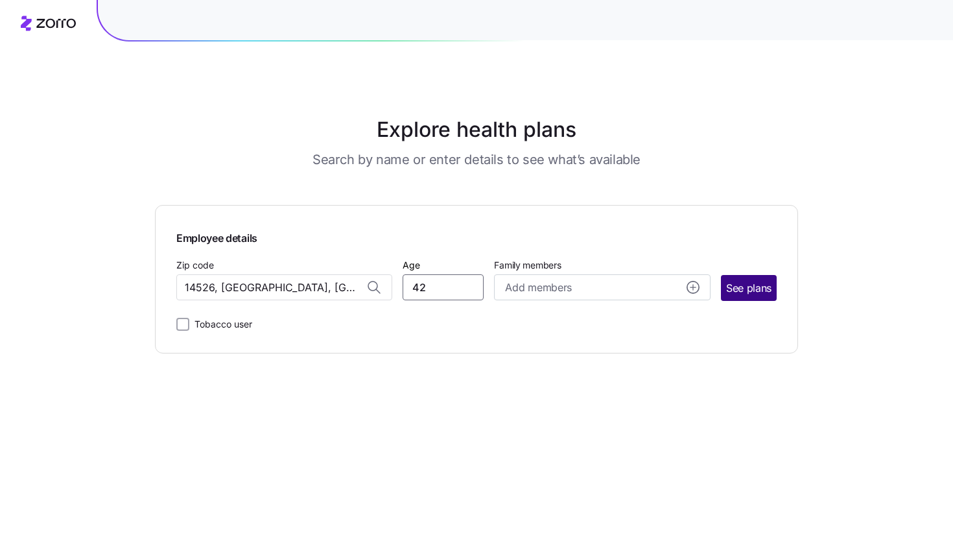
type input "42"
click at [755, 285] on span "See plans" at bounding box center [748, 288] width 45 height 16
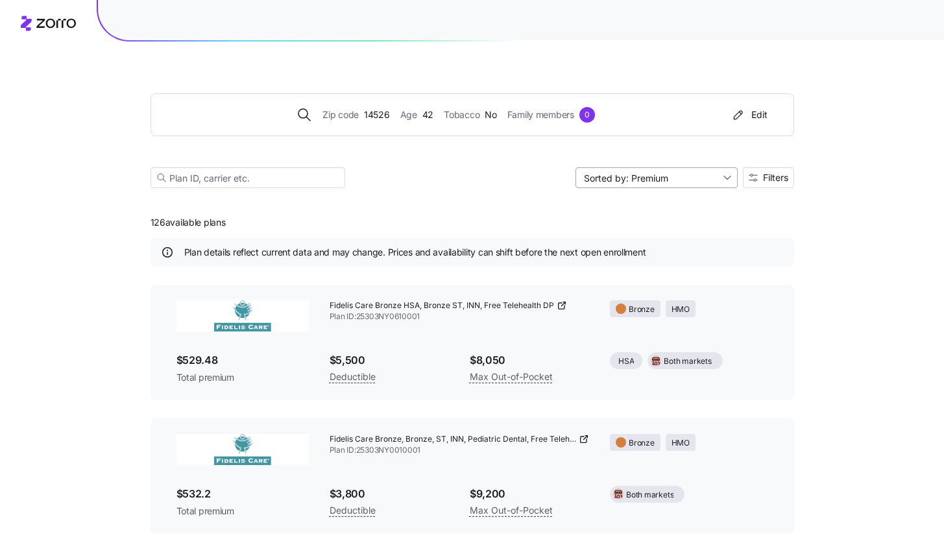
click at [722, 181] on input "Sorted by: Premium" at bounding box center [656, 177] width 162 height 21
click at [696, 224] on div "Deductible" at bounding box center [655, 227] width 152 height 19
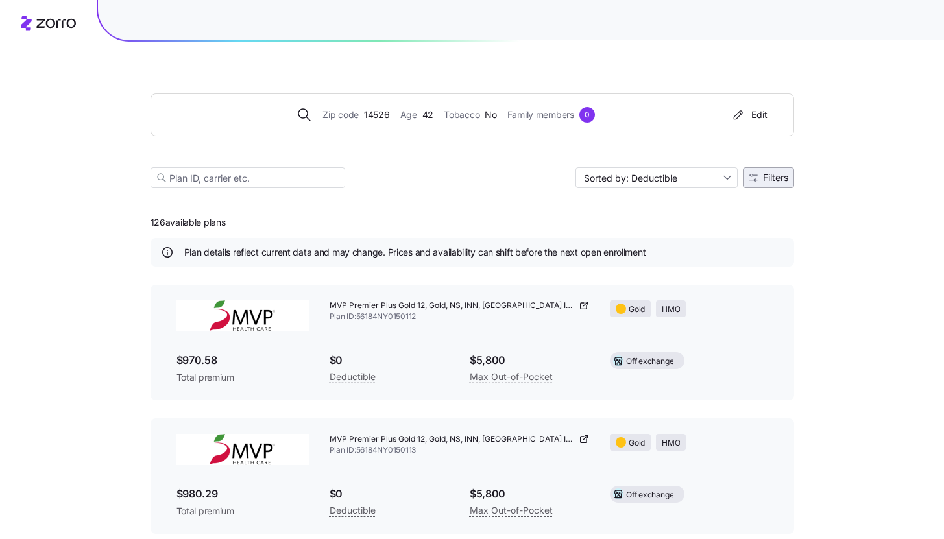
click at [776, 176] on span "Filters" at bounding box center [775, 177] width 25 height 9
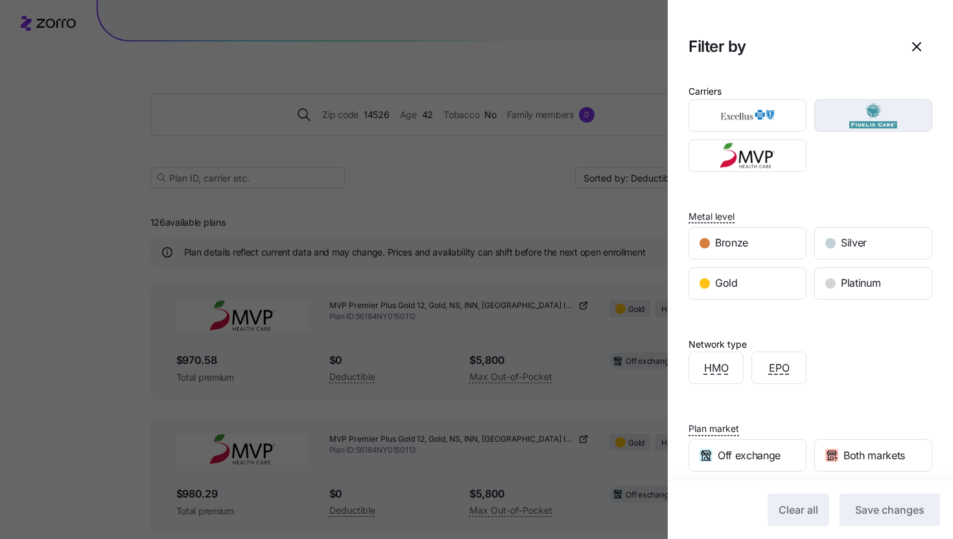
click at [855, 121] on img "button" at bounding box center [873, 115] width 95 height 26
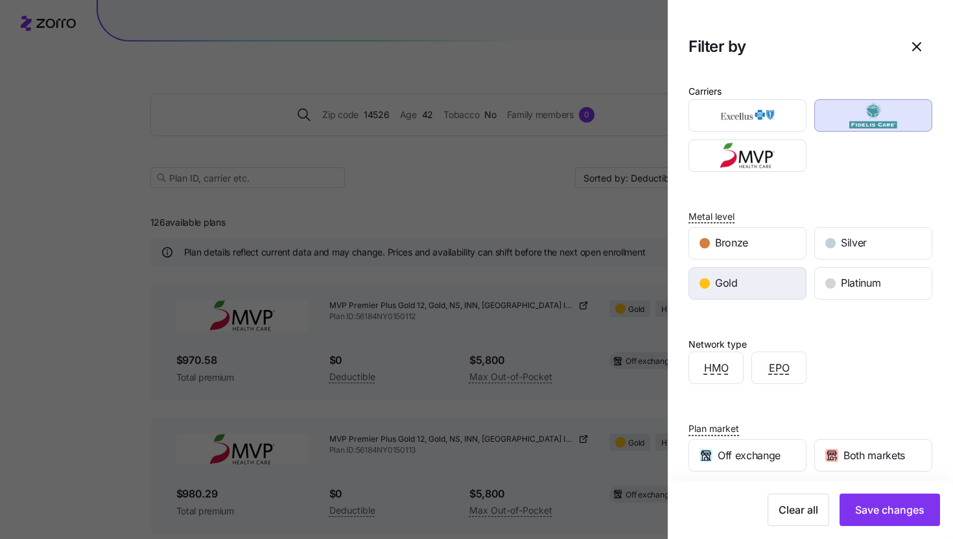
click at [752, 286] on div "Gold" at bounding box center [747, 283] width 117 height 31
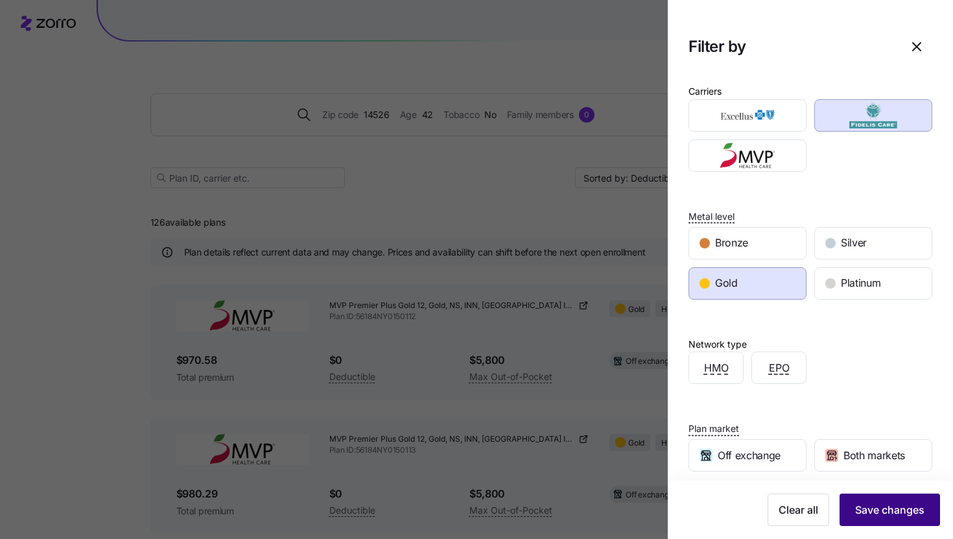
click at [866, 523] on button "Save changes" at bounding box center [890, 509] width 101 height 32
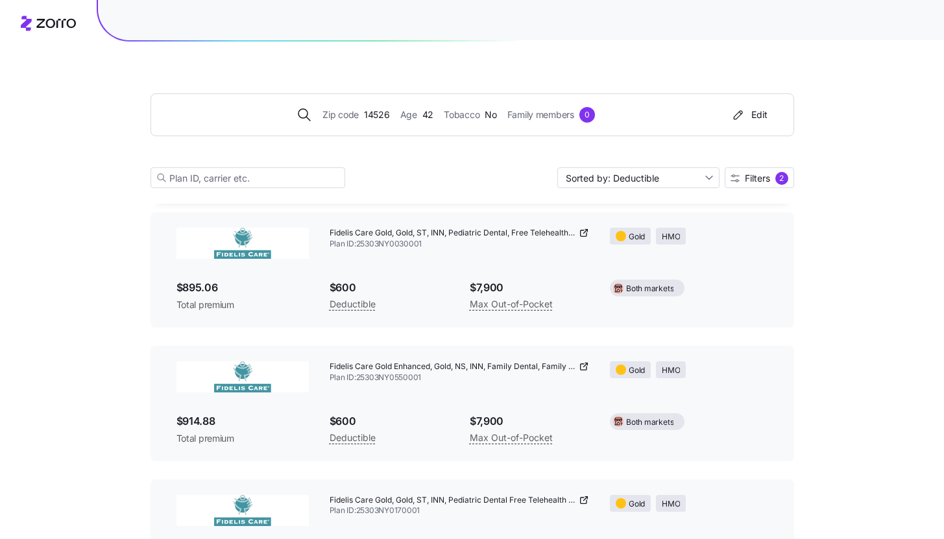
scroll to position [58, 0]
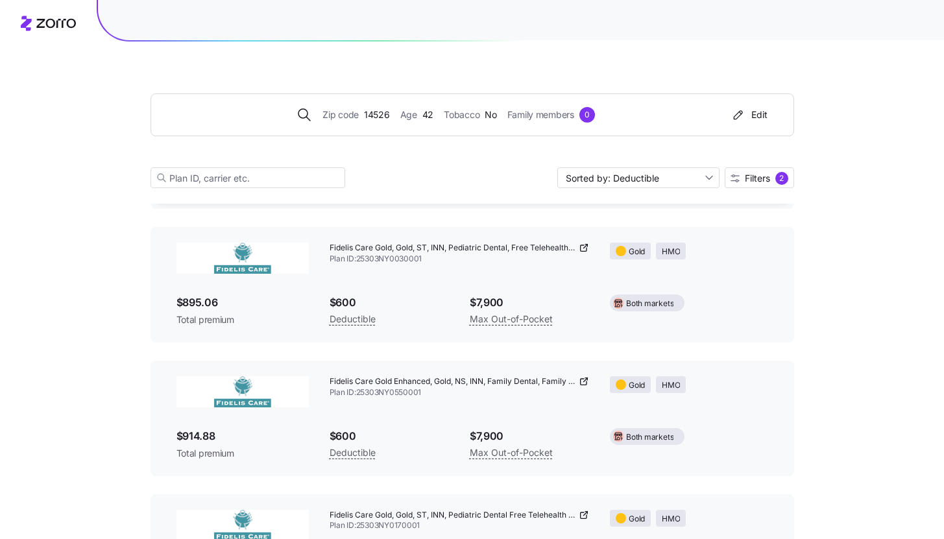
click at [583, 247] on icon at bounding box center [583, 248] width 10 height 10
click at [695, 185] on input "Sorted by: Deductible" at bounding box center [638, 177] width 162 height 21
click at [681, 205] on div "Premium" at bounding box center [637, 207] width 152 height 19
type input "Sorted by: Premium"
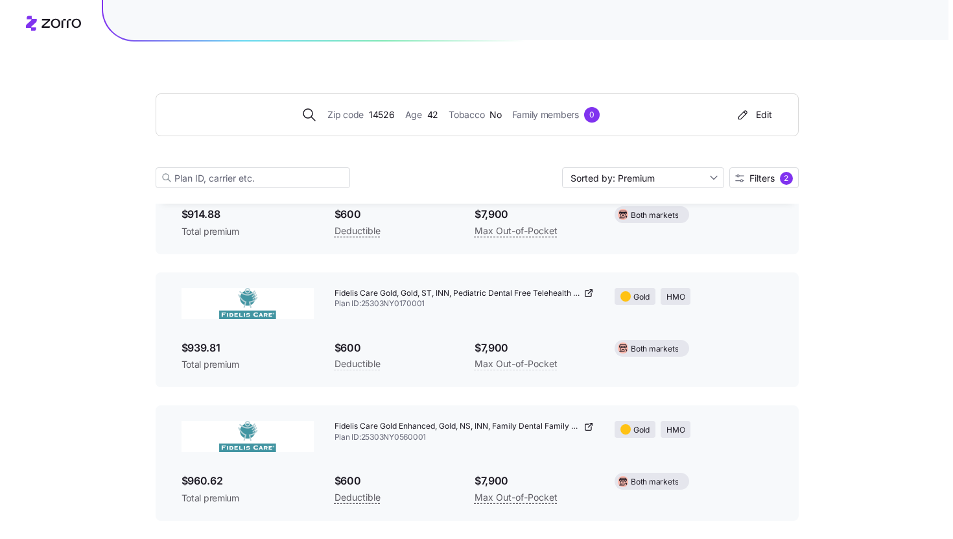
scroll to position [0, 0]
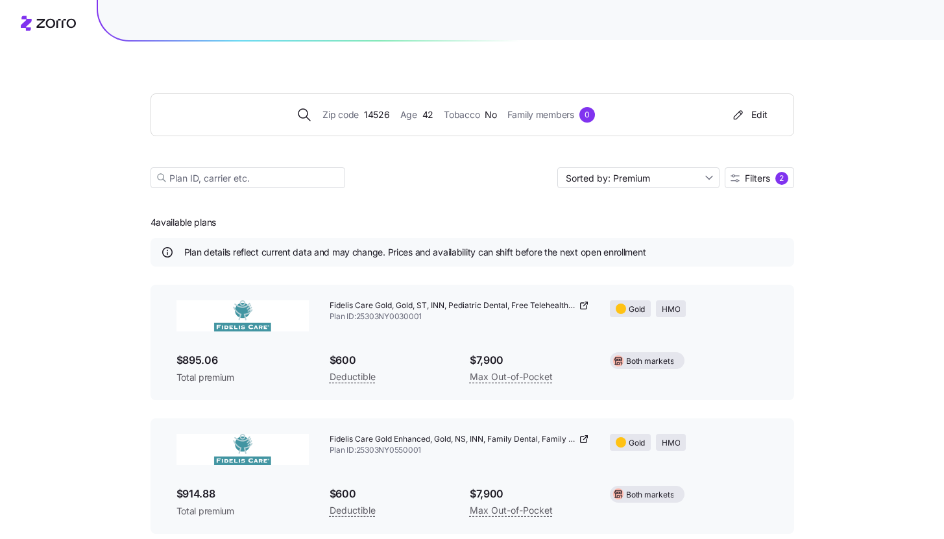
click at [254, 191] on div "Zip code 14526 Age [DEMOGRAPHIC_DATA] Tobacco No Family members 0 Edit Sorted b…" at bounding box center [471, 125] width 643 height 157
click at [741, 117] on icon "button" at bounding box center [738, 114] width 16 height 13
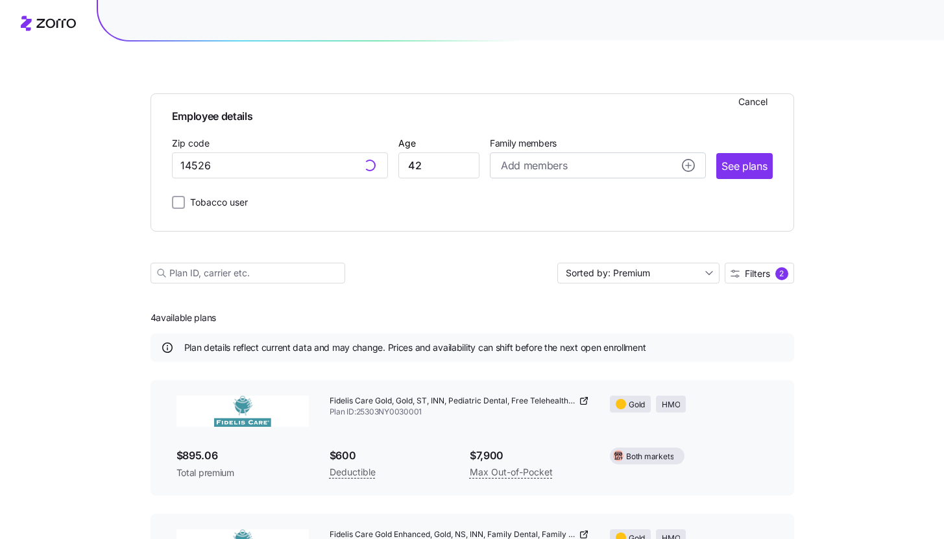
type input "14526, [GEOGRAPHIC_DATA], [GEOGRAPHIC_DATA]"
click at [240, 163] on input "14526, [GEOGRAPHIC_DATA], [GEOGRAPHIC_DATA]" at bounding box center [280, 165] width 216 height 26
paste input "30317"
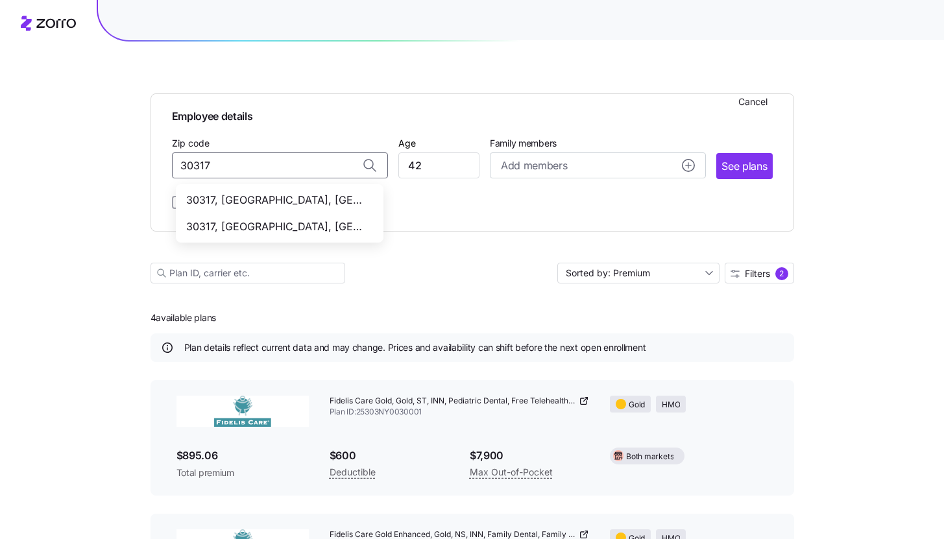
click at [337, 202] on span "30317, [GEOGRAPHIC_DATA], [GEOGRAPHIC_DATA]" at bounding box center [277, 200] width 182 height 16
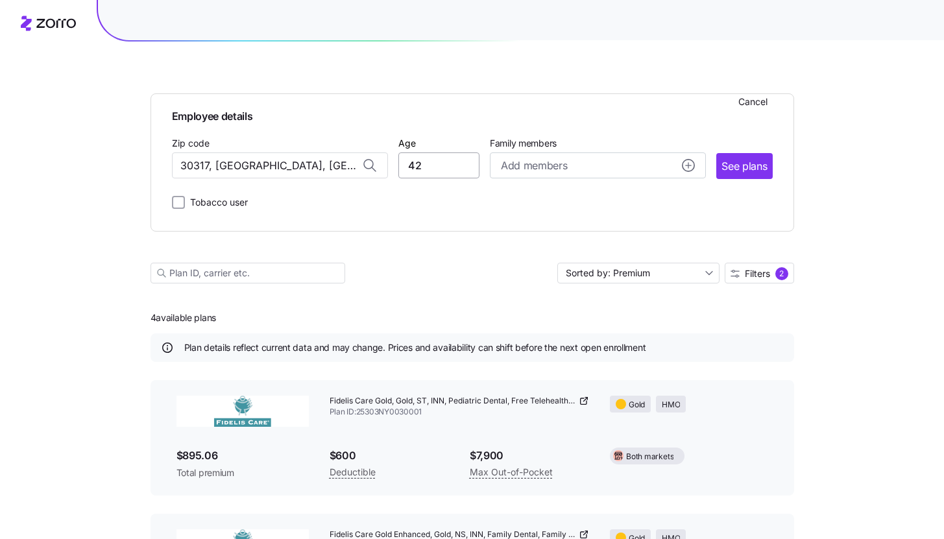
type input "30317, [GEOGRAPHIC_DATA], [GEOGRAPHIC_DATA]"
click at [462, 167] on input "42" at bounding box center [438, 165] width 81 height 26
type input "47"
click at [726, 174] on span "See plans" at bounding box center [743, 166] width 45 height 16
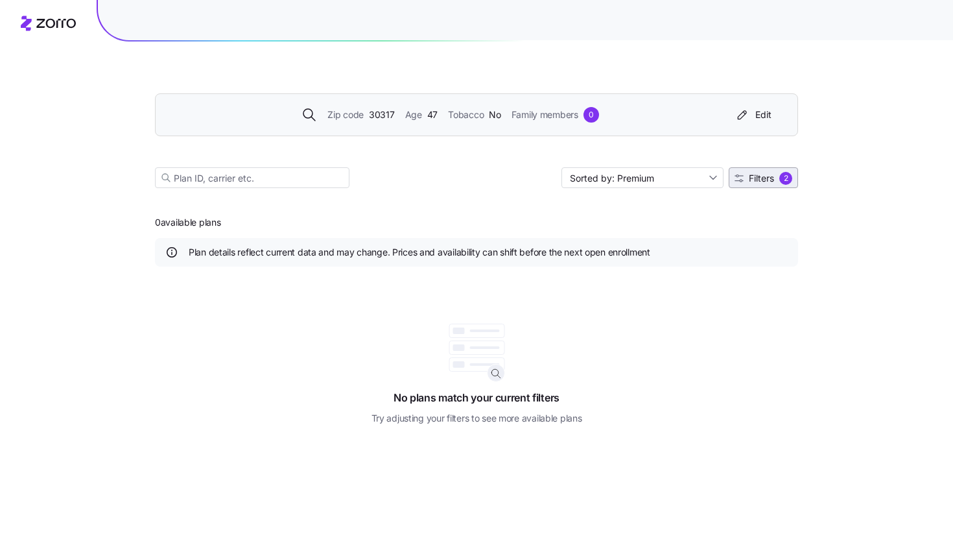
click at [787, 185] on button "Filters 2" at bounding box center [763, 177] width 69 height 21
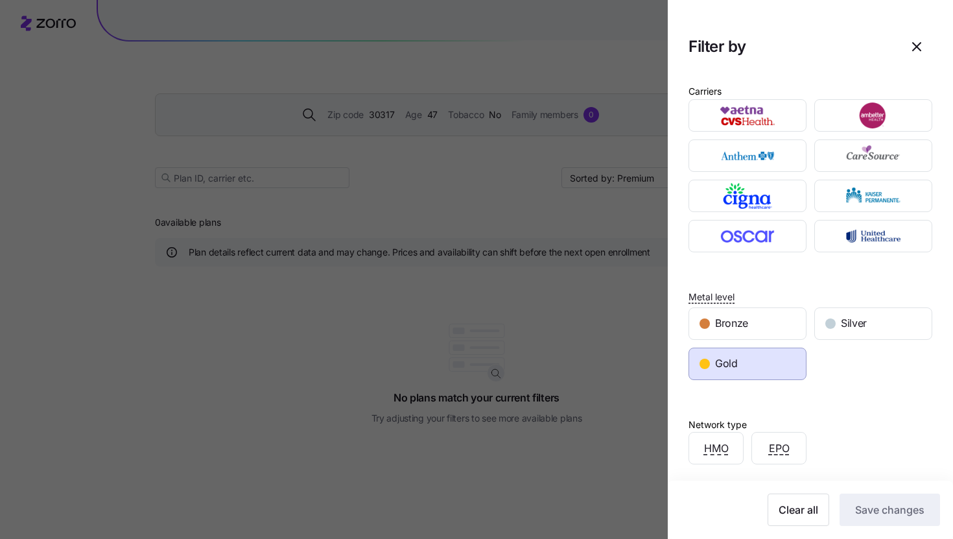
click at [759, 401] on div "Network type HMO EPO" at bounding box center [811, 427] width 244 height 75
click at [758, 371] on div "Gold" at bounding box center [747, 363] width 117 height 31
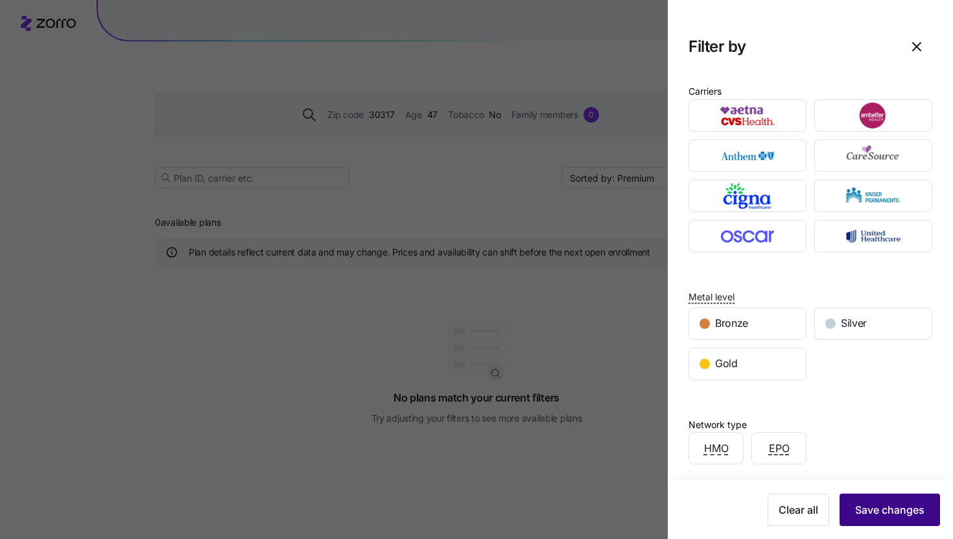
click at [864, 502] on button "Save changes" at bounding box center [890, 509] width 101 height 32
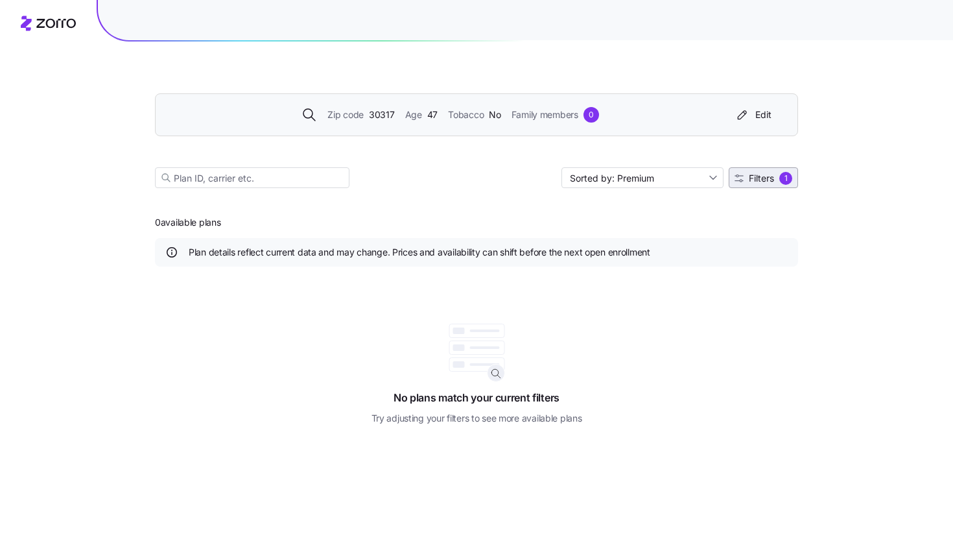
click at [759, 174] on span "Filters" at bounding box center [761, 178] width 25 height 9
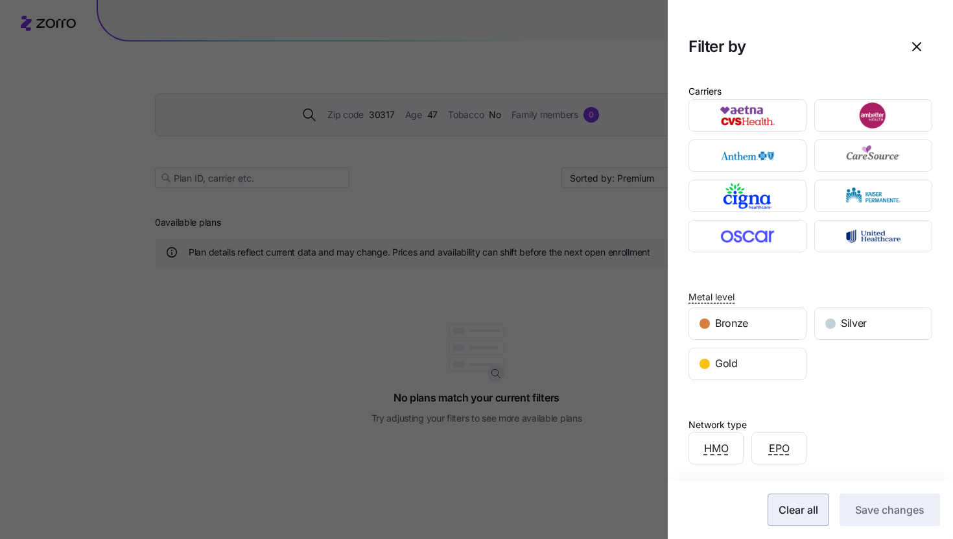
click at [781, 522] on button "Clear all" at bounding box center [799, 509] width 62 height 32
click at [870, 509] on span "Save changes" at bounding box center [889, 510] width 69 height 16
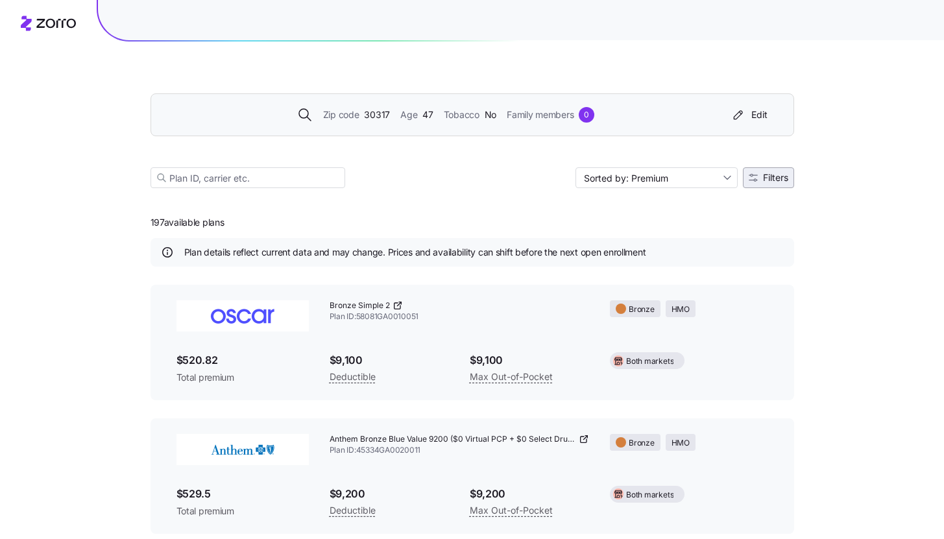
click at [760, 176] on span "Filters" at bounding box center [768, 177] width 40 height 9
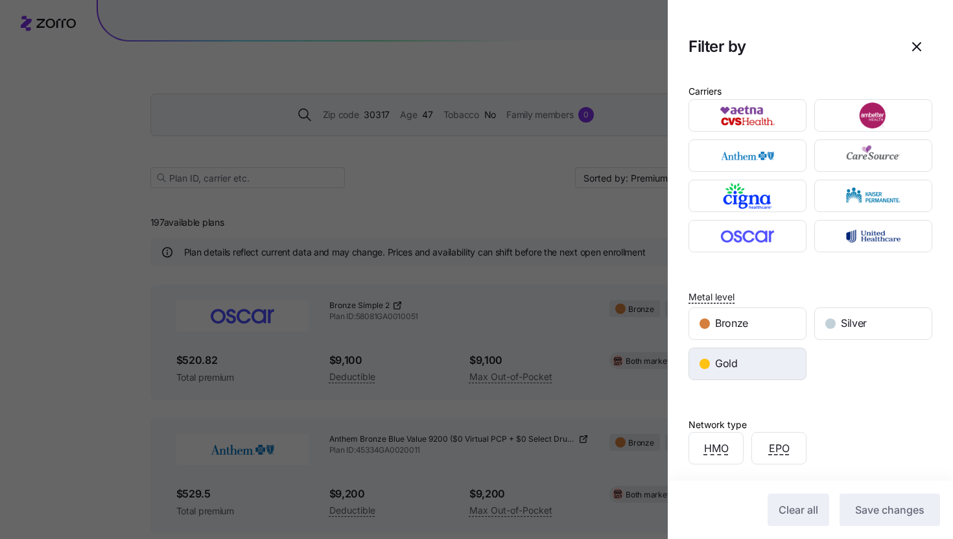
click at [751, 358] on div "Gold" at bounding box center [747, 363] width 117 height 31
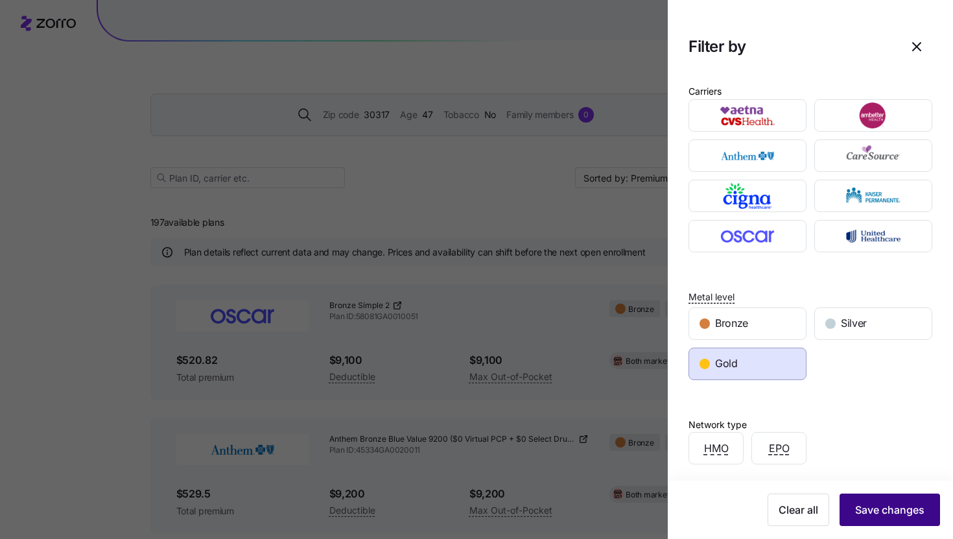
click at [863, 515] on span "Save changes" at bounding box center [889, 510] width 69 height 16
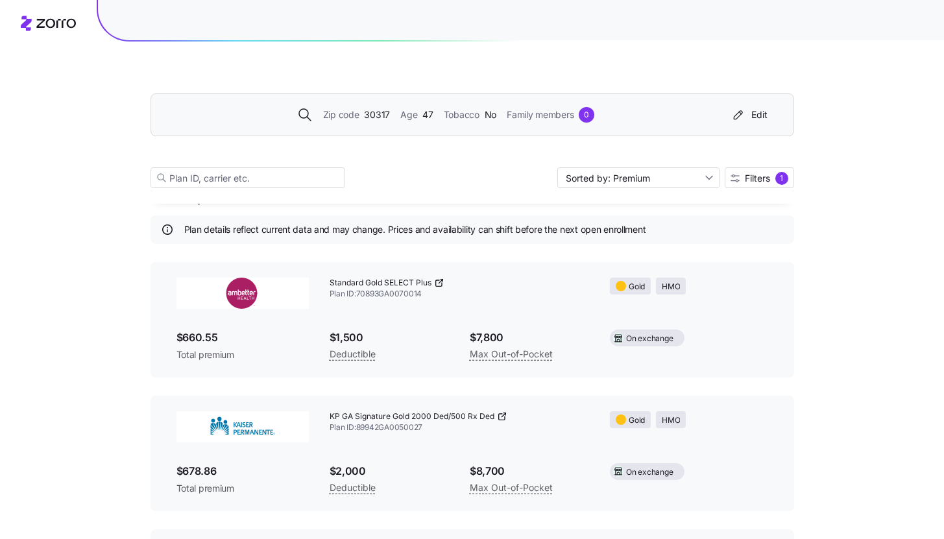
scroll to position [46, 0]
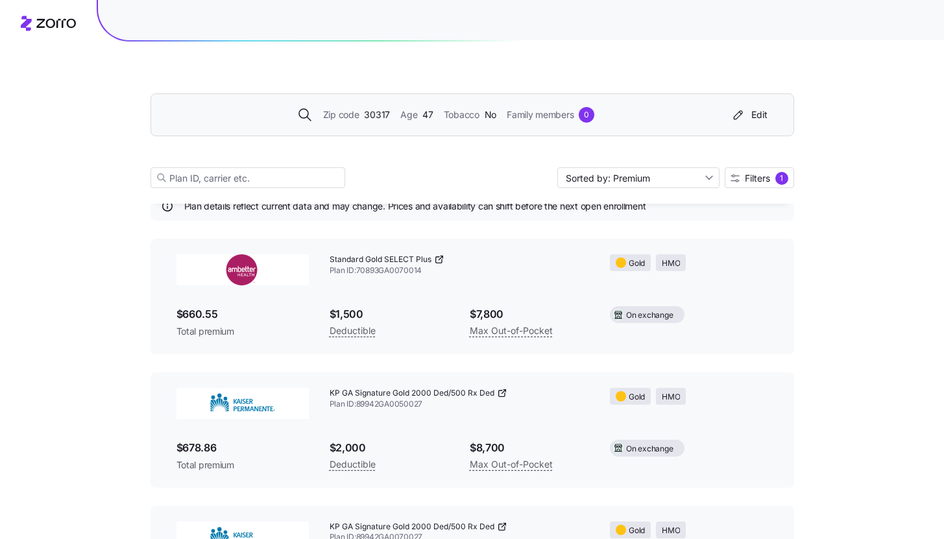
click at [772, 116] on div "Zip code 30317 Age [DEMOGRAPHIC_DATA] Tobacco No Family members 0 Edit" at bounding box center [471, 114] width 643 height 43
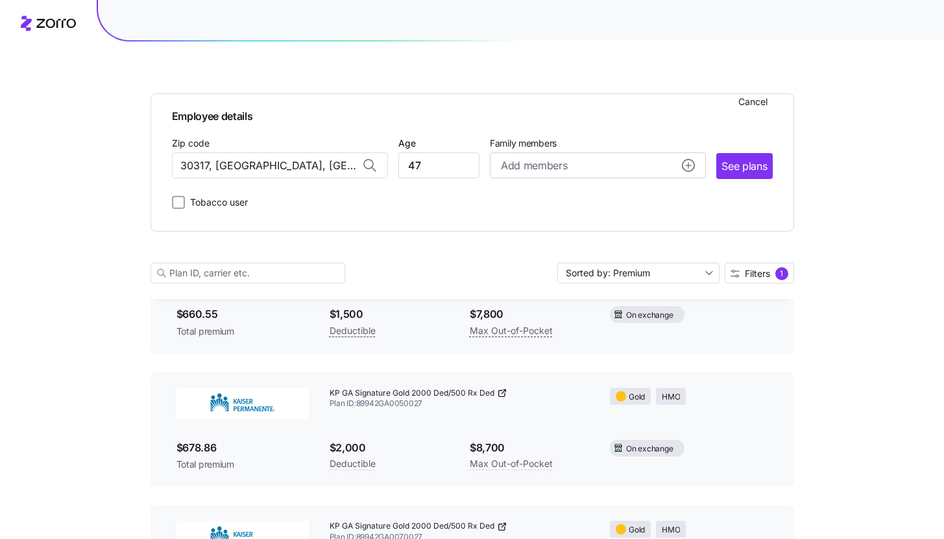
drag, startPoint x: 757, startPoint y: 115, endPoint x: 567, endPoint y: 132, distance: 190.7
click at [583, 131] on div "Employee details Cancel Zip code [GEOGRAPHIC_DATA], [GEOGRAPHIC_DATA] Age [DEMO…" at bounding box center [472, 157] width 600 height 106
click at [330, 173] on input "30317, [GEOGRAPHIC_DATA], [GEOGRAPHIC_DATA]" at bounding box center [280, 165] width 216 height 26
click at [311, 162] on input "30317, [GEOGRAPHIC_DATA], [GEOGRAPHIC_DATA]" at bounding box center [280, 165] width 216 height 26
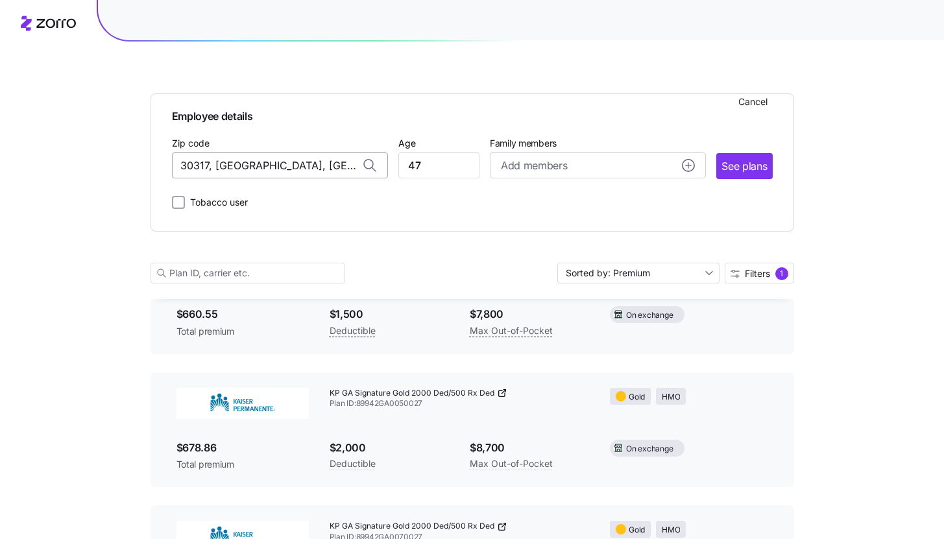
click at [311, 162] on input "30317, [GEOGRAPHIC_DATA], [GEOGRAPHIC_DATA]" at bounding box center [280, 165] width 216 height 26
type input "2"
click at [268, 169] on input "30317, [GEOGRAPHIC_DATA], [GEOGRAPHIC_DATA]" at bounding box center [280, 165] width 216 height 26
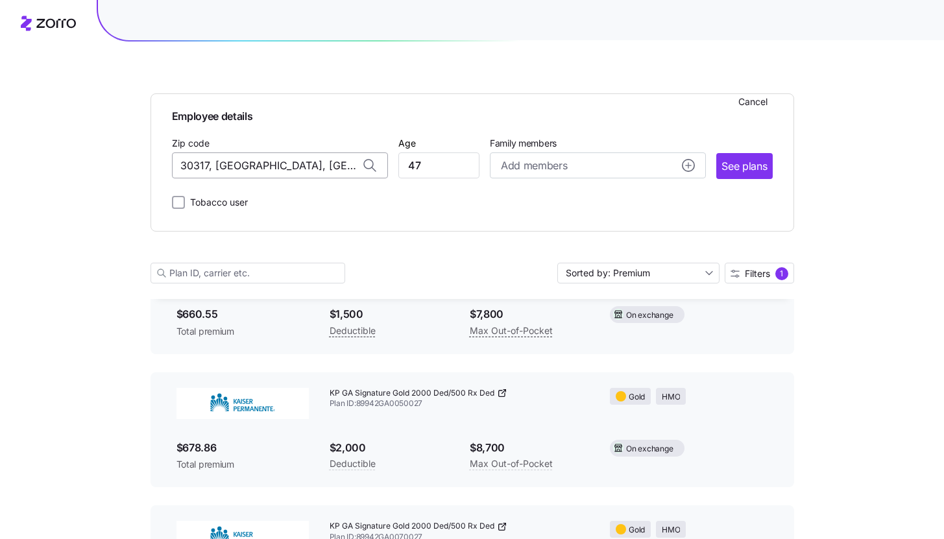
click at [268, 169] on input "30317, [GEOGRAPHIC_DATA], [GEOGRAPHIC_DATA]" at bounding box center [280, 165] width 216 height 26
type input "30317, [GEOGRAPHIC_DATA], [GEOGRAPHIC_DATA]"
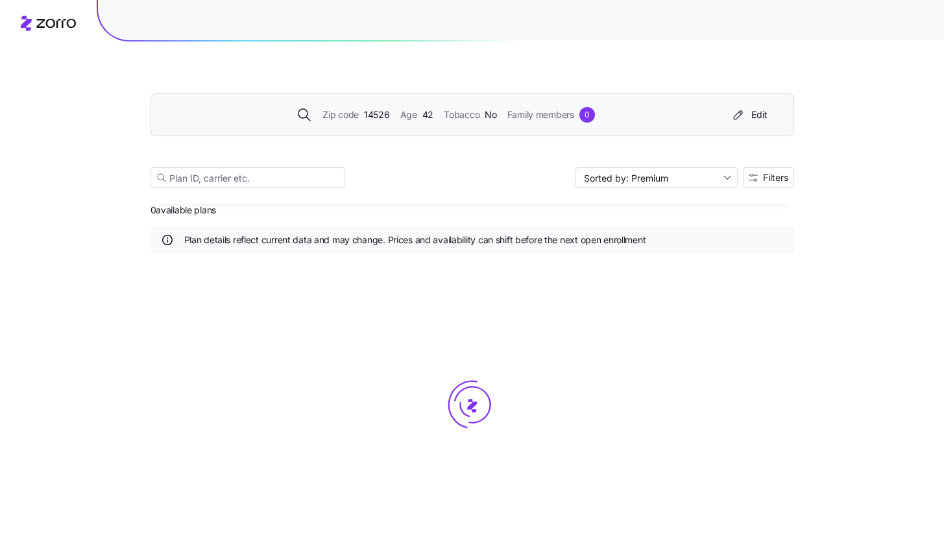
click at [490, 104] on div "Zip code 14526 Age 42 Tobacco No Family members 0 Edit" at bounding box center [470, 114] width 606 height 21
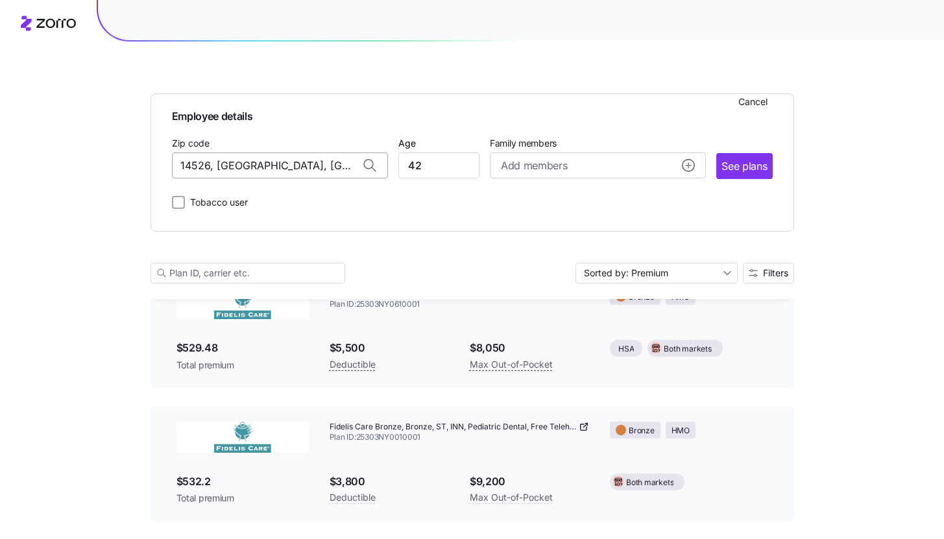
click at [287, 161] on input "14526, [GEOGRAPHIC_DATA], [GEOGRAPHIC_DATA]" at bounding box center [280, 165] width 216 height 26
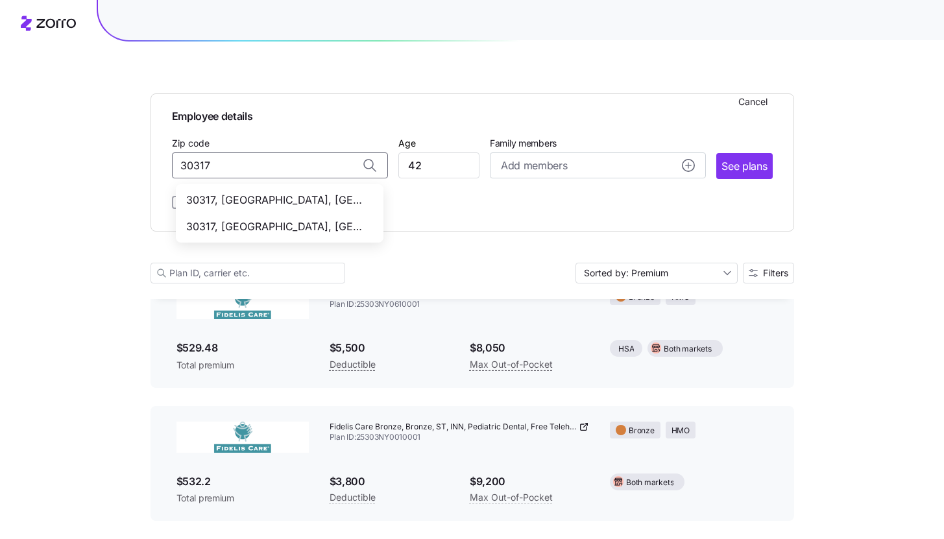
click at [267, 225] on span "30317, [GEOGRAPHIC_DATA], [GEOGRAPHIC_DATA]" at bounding box center [277, 227] width 182 height 16
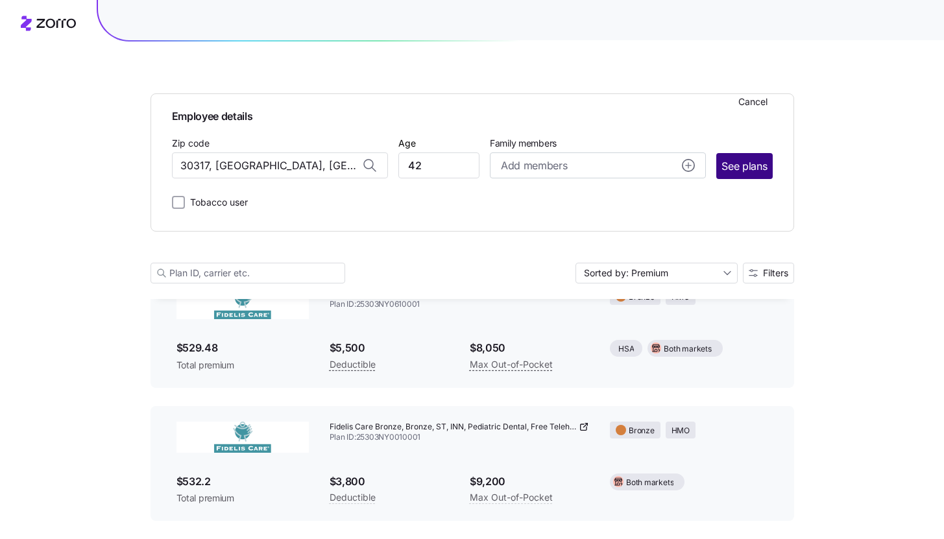
type input "30317, [GEOGRAPHIC_DATA], [GEOGRAPHIC_DATA]"
click at [772, 161] on button "See plans" at bounding box center [744, 166] width 56 height 26
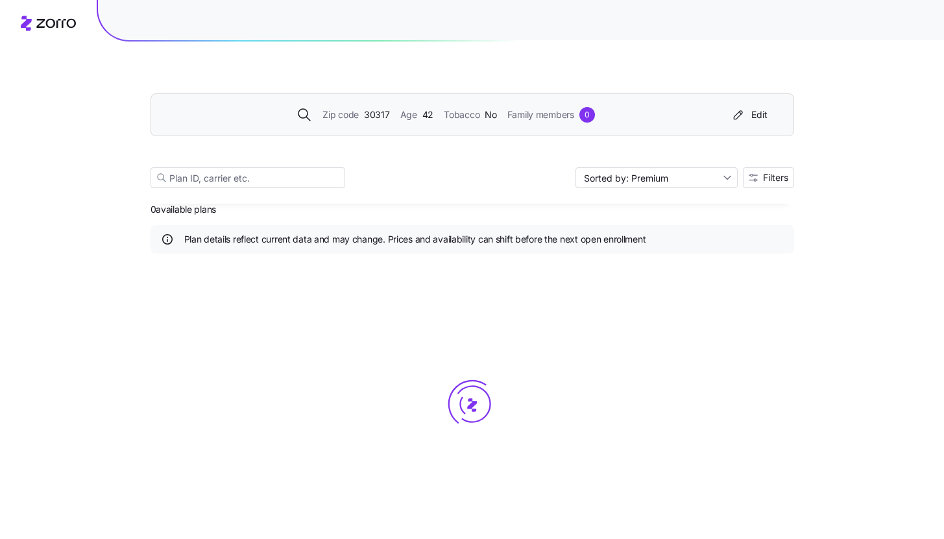
scroll to position [12, 0]
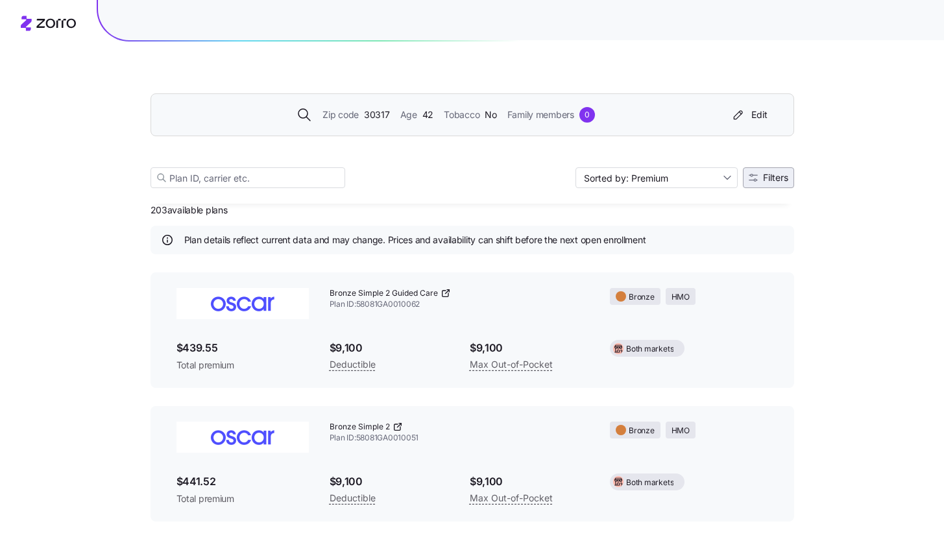
click at [763, 179] on span "Filters" at bounding box center [775, 177] width 25 height 9
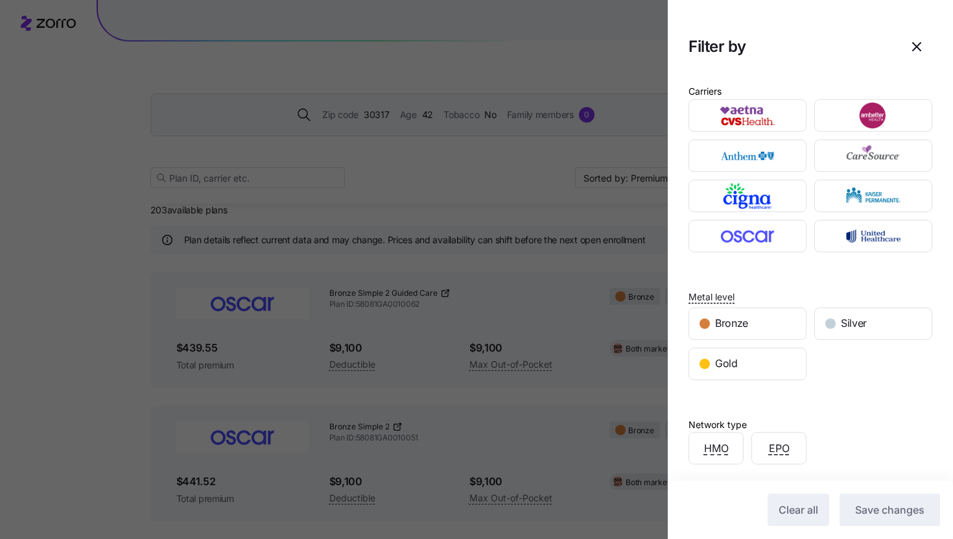
click at [702, 379] on div "Carriers Metal level Bronze Silver Gold Network type HMO EPO Plan market On exc…" at bounding box center [810, 387] width 285 height 628
click at [722, 366] on span "Gold" at bounding box center [726, 363] width 23 height 16
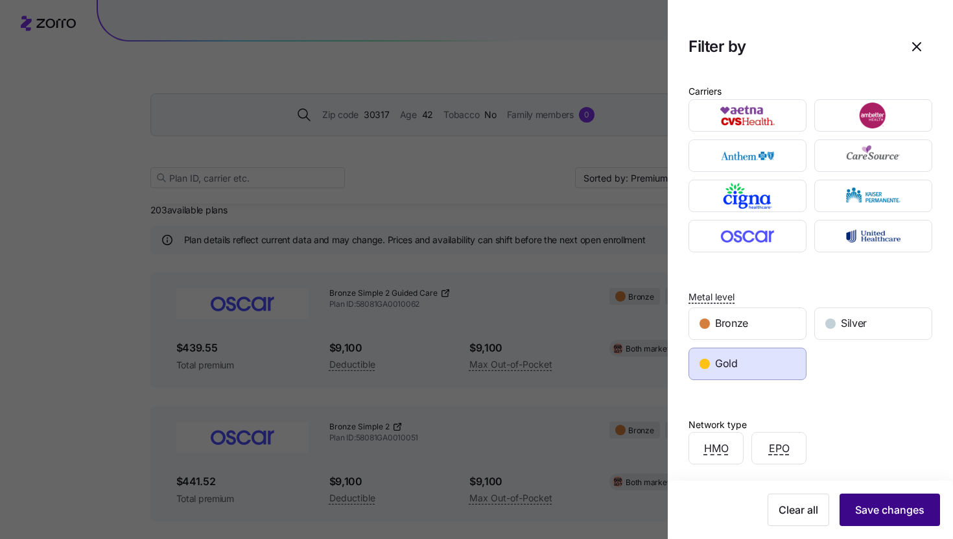
click at [855, 507] on span "Save changes" at bounding box center [889, 510] width 69 height 16
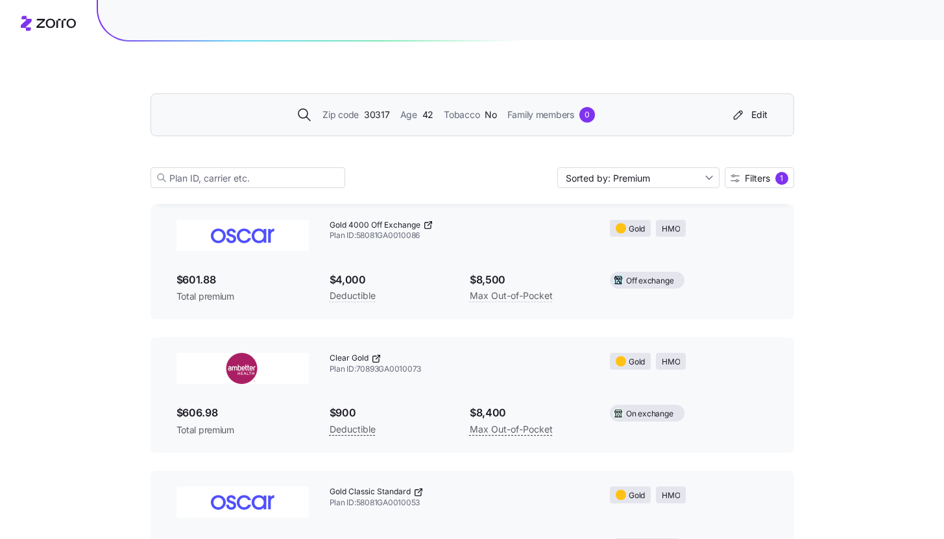
scroll to position [0, 0]
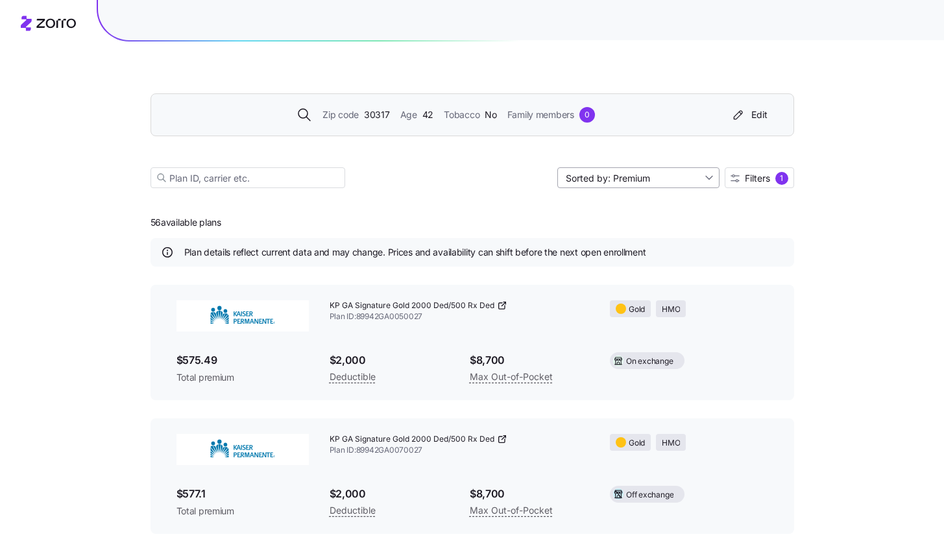
click at [687, 183] on input "Sorted by: Premium" at bounding box center [638, 177] width 162 height 21
click at [733, 244] on div "Plan details reflect current data and may change. Prices and availability can s…" at bounding box center [471, 252] width 643 height 29
